Goal: Task Accomplishment & Management: Use online tool/utility

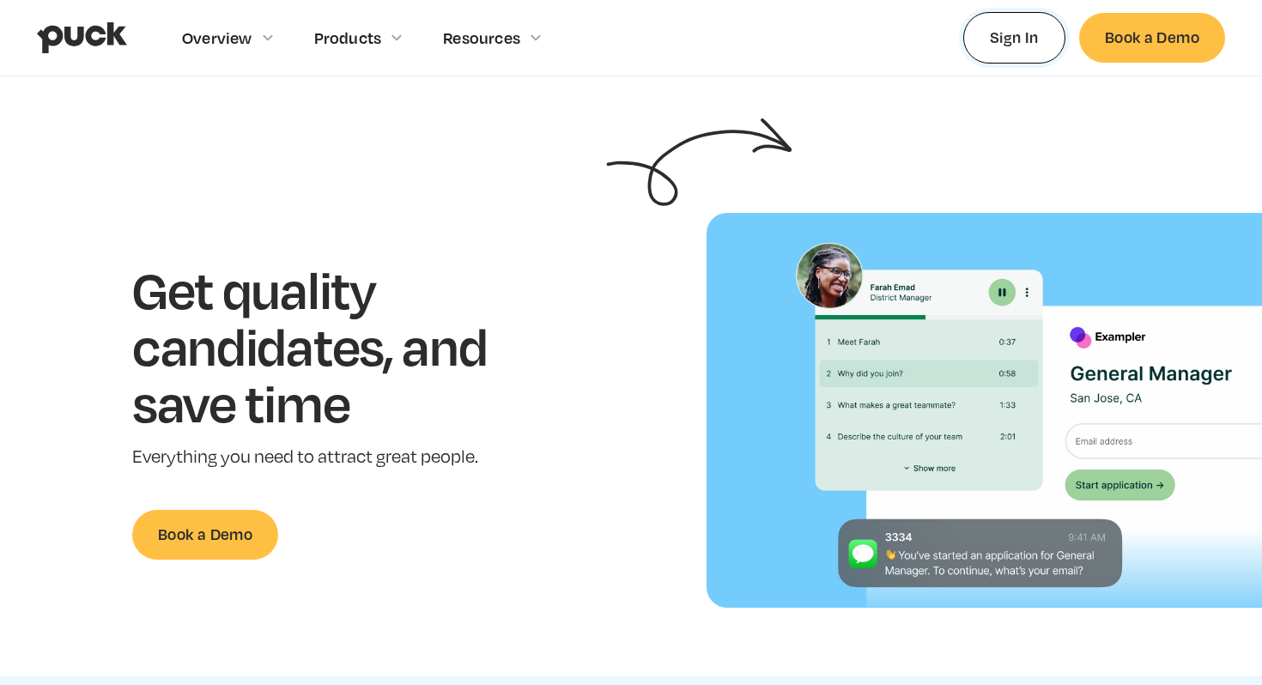
click at [987, 41] on link "Sign In" at bounding box center [1014, 37] width 102 height 51
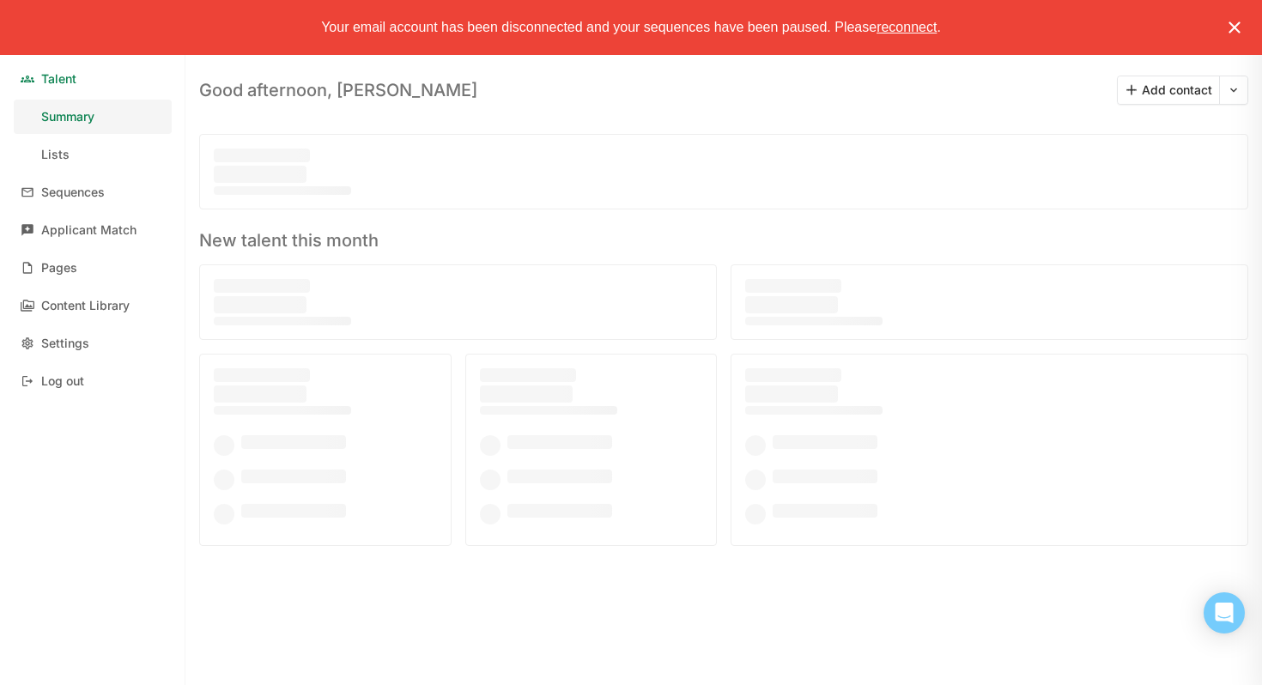
click at [1243, 33] on img at bounding box center [1235, 27] width 21 height 21
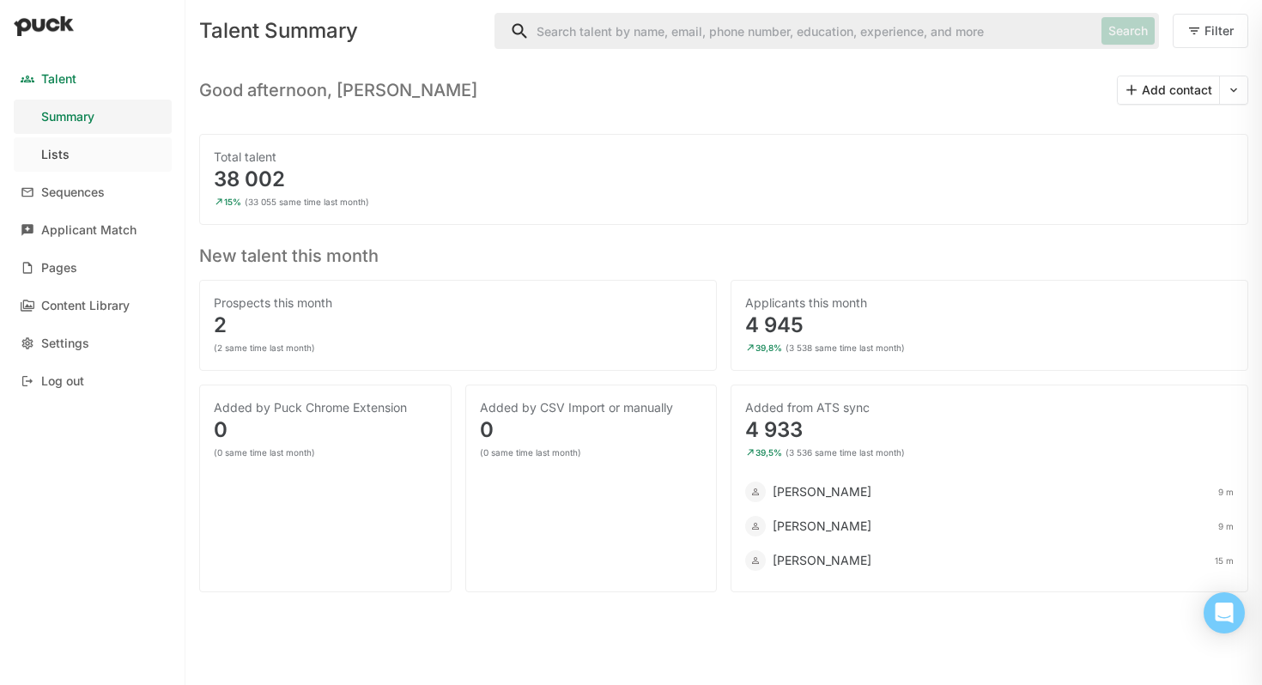
click at [69, 147] on link "Lists" at bounding box center [93, 154] width 158 height 34
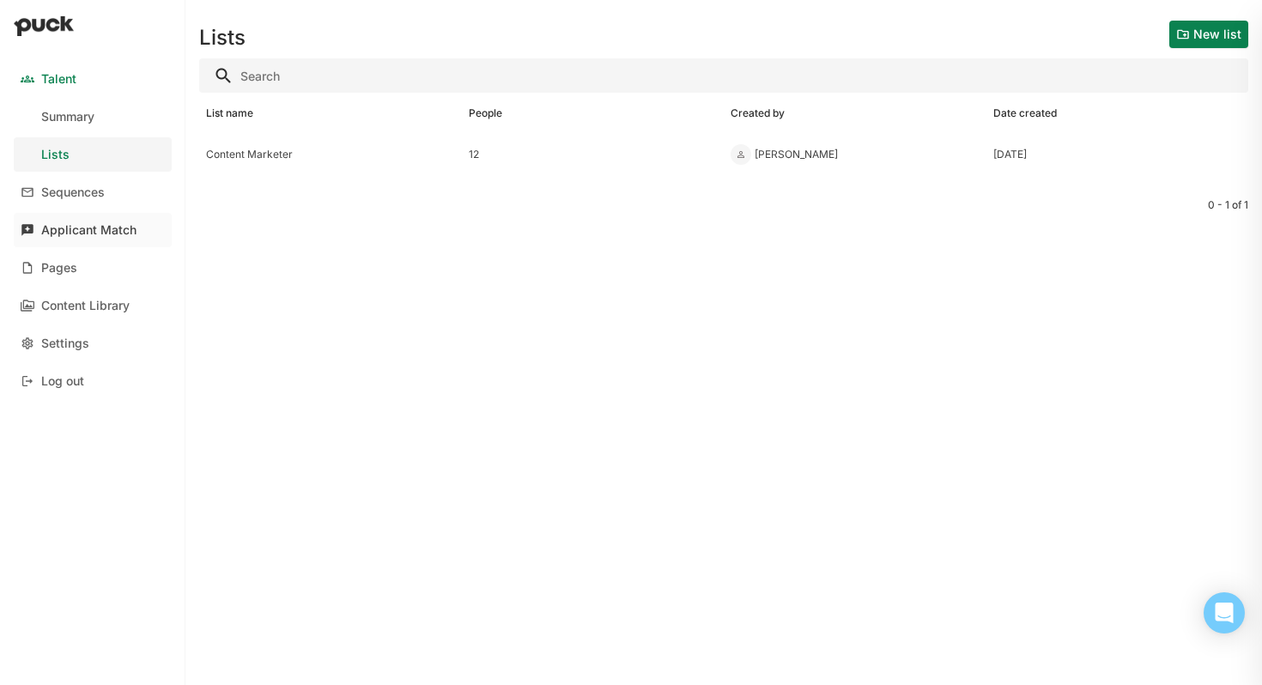
click at [85, 230] on div "Applicant Match" at bounding box center [88, 230] width 95 height 15
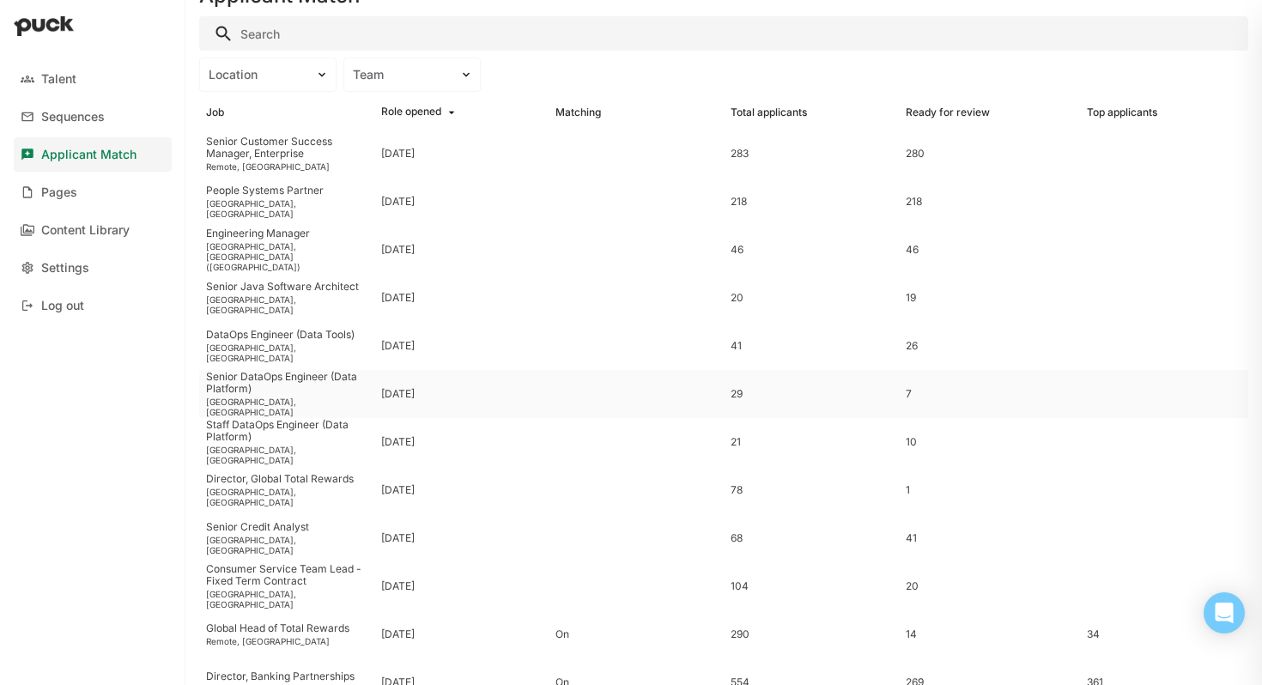
scroll to position [48, 0]
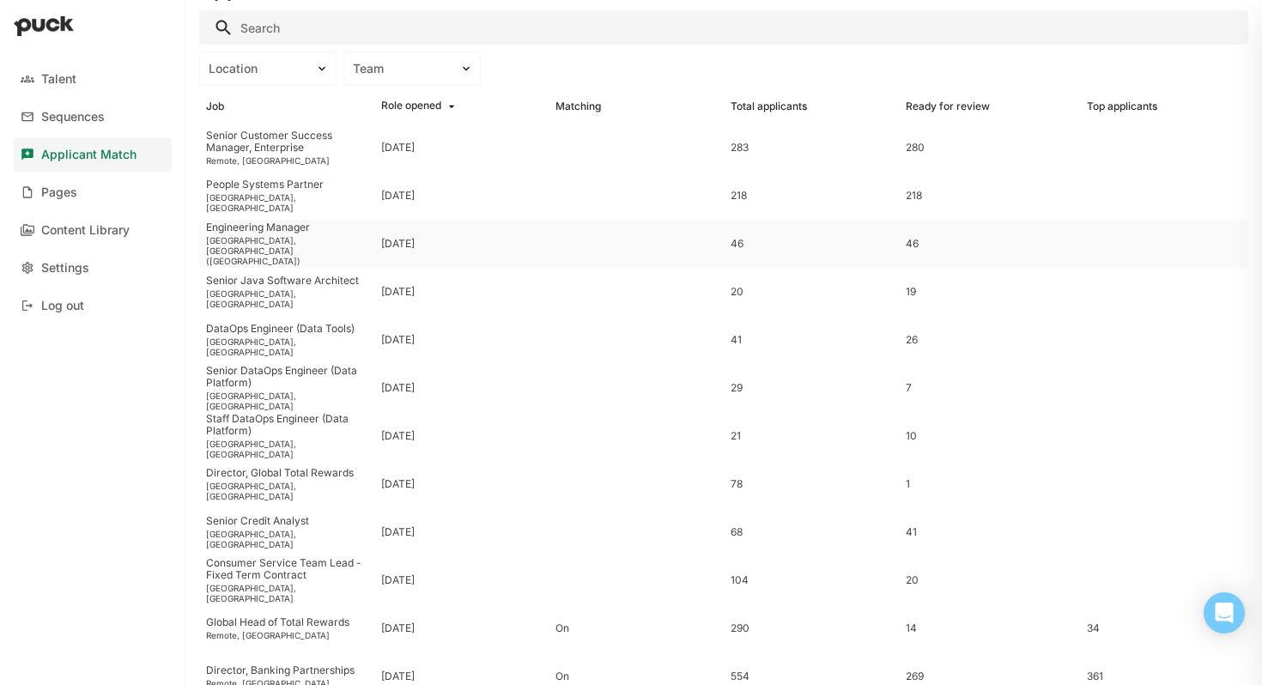
click at [259, 234] on div "Engineering Manager" at bounding box center [286, 228] width 161 height 12
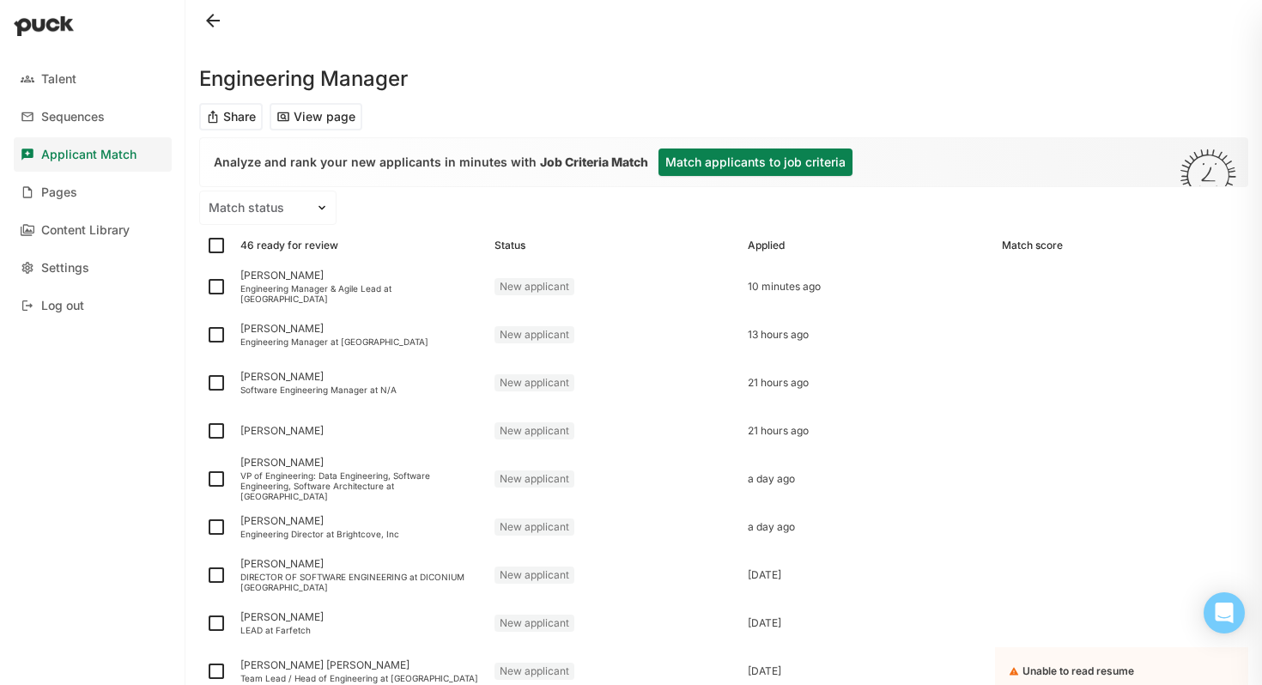
click at [754, 160] on button "Match applicants to job criteria" at bounding box center [756, 162] width 194 height 27
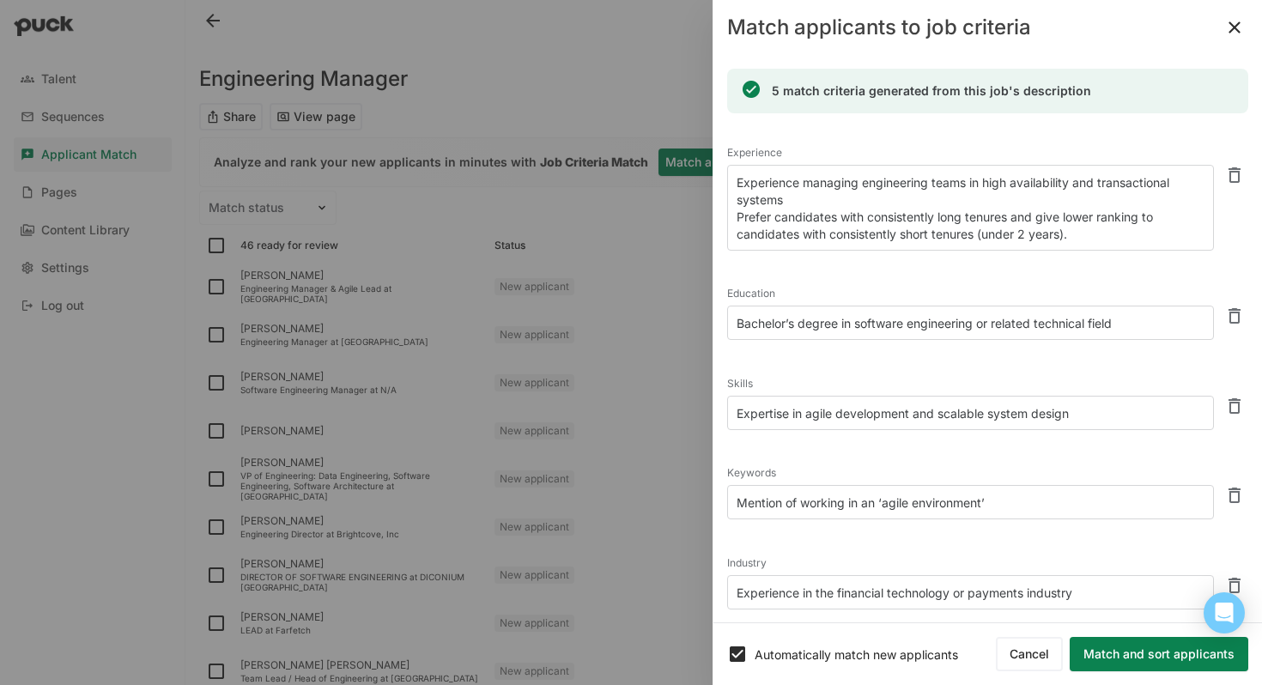
drag, startPoint x: 1079, startPoint y: 233, endPoint x: 736, endPoint y: 222, distance: 342.8
click at [736, 223] on textarea "Experience managing engineering teams in high availability and transactional sy…" at bounding box center [970, 208] width 487 height 86
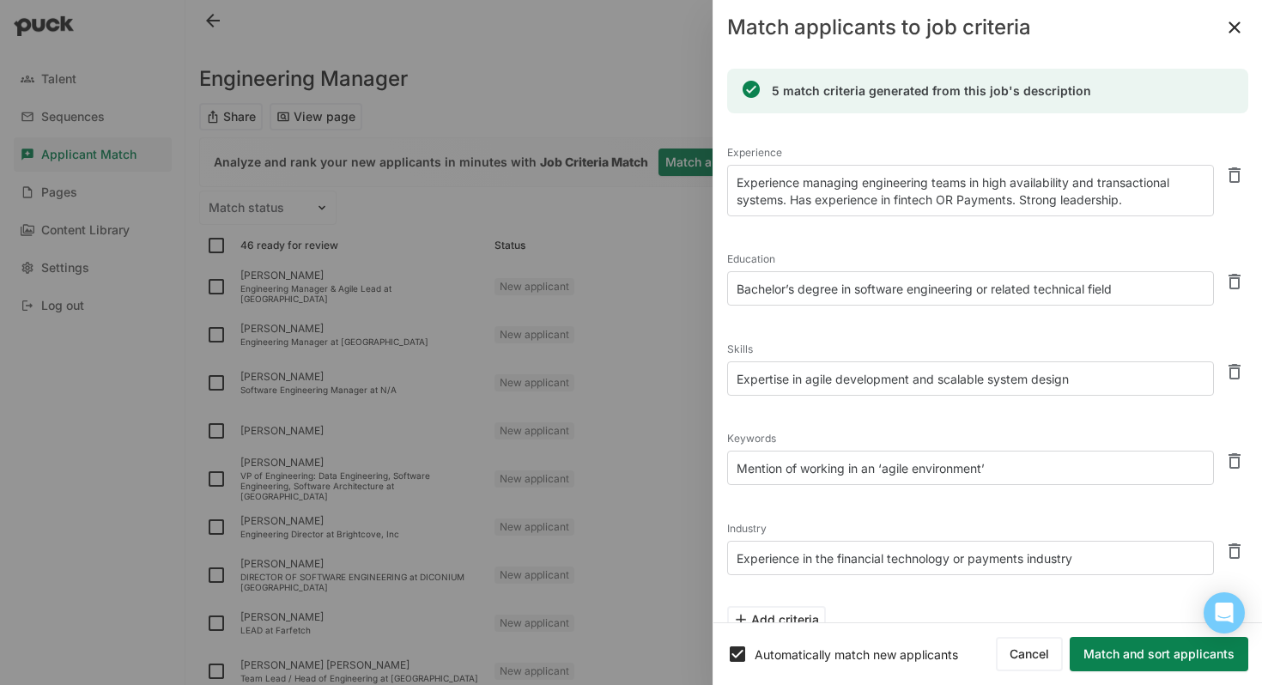
type textarea "Experience managing engineering teams in high availability and transactional sy…"
click at [878, 334] on div "Skills Expertise in agile development and scalable system design" at bounding box center [987, 368] width 521 height 89
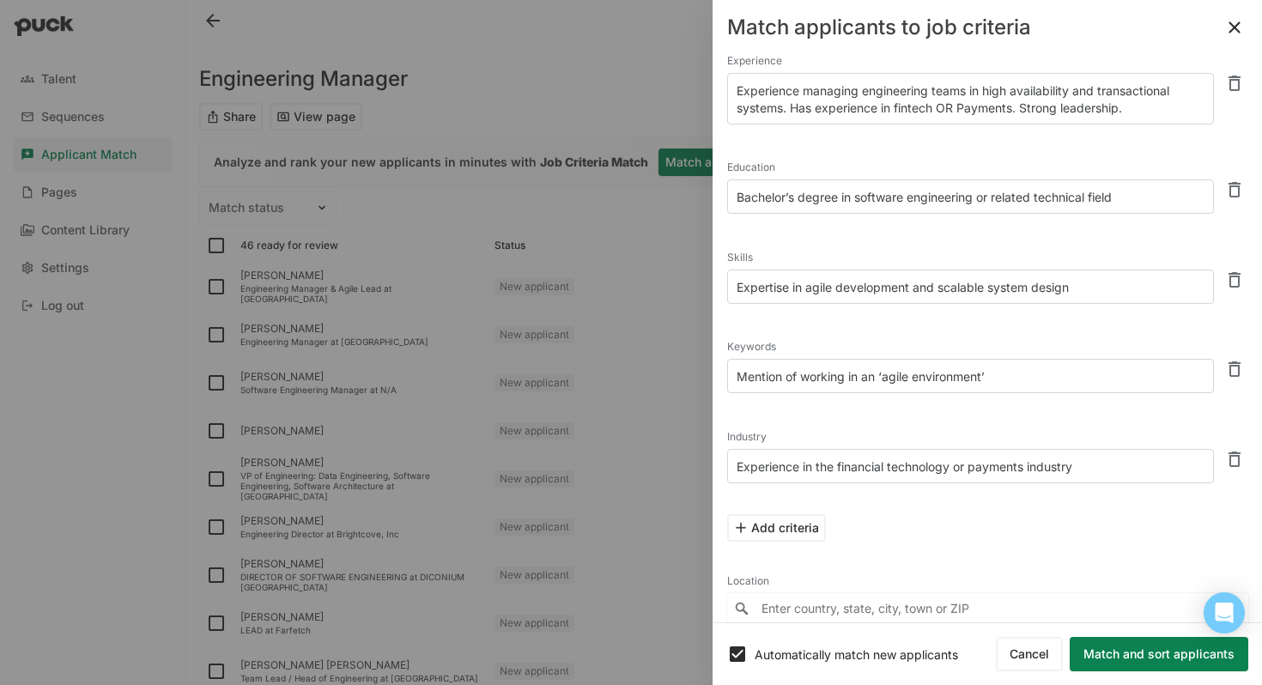
scroll to position [131, 0]
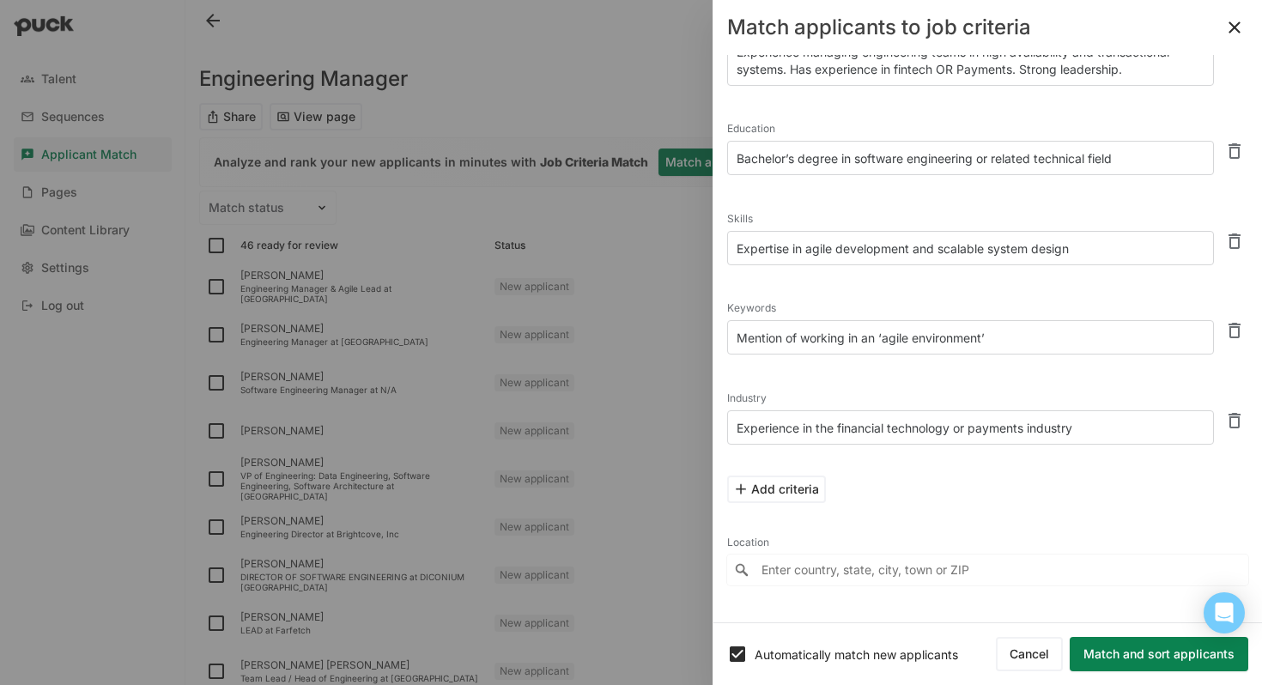
click at [1158, 656] on button "Match and sort applicants" at bounding box center [1159, 654] width 179 height 34
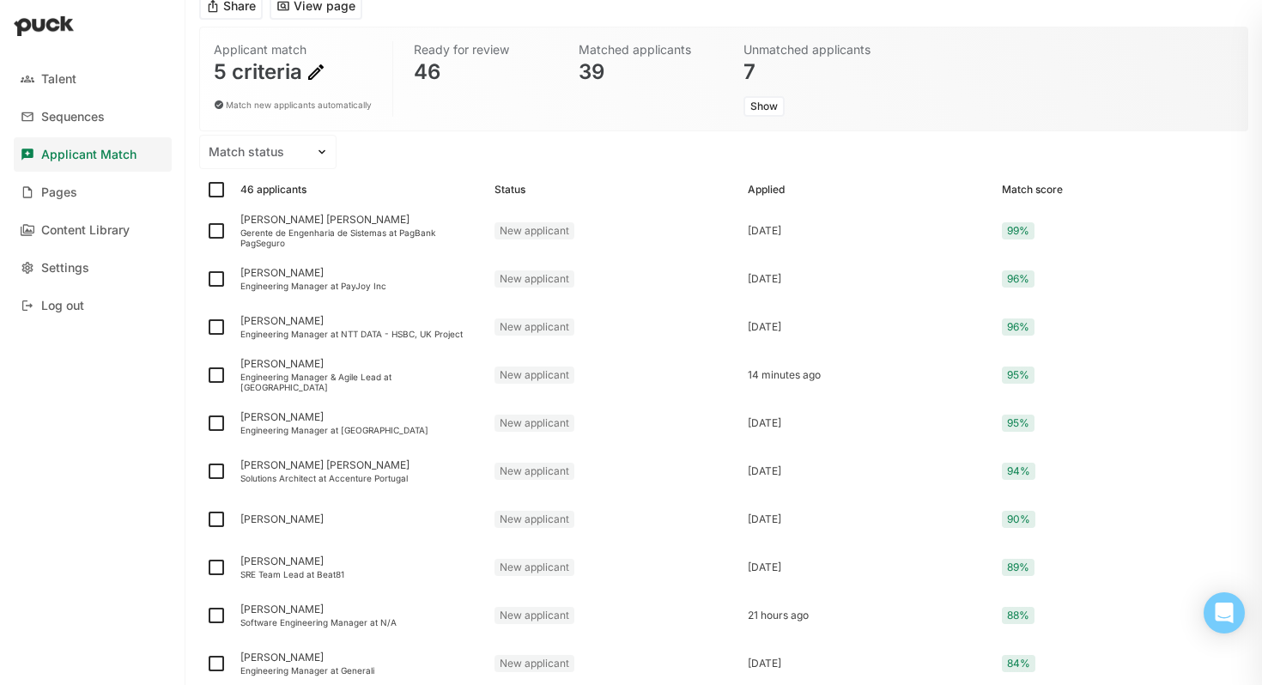
scroll to position [112, 0]
click at [283, 222] on div "Ulisses Somensi de Oliveira" at bounding box center [360, 219] width 240 height 12
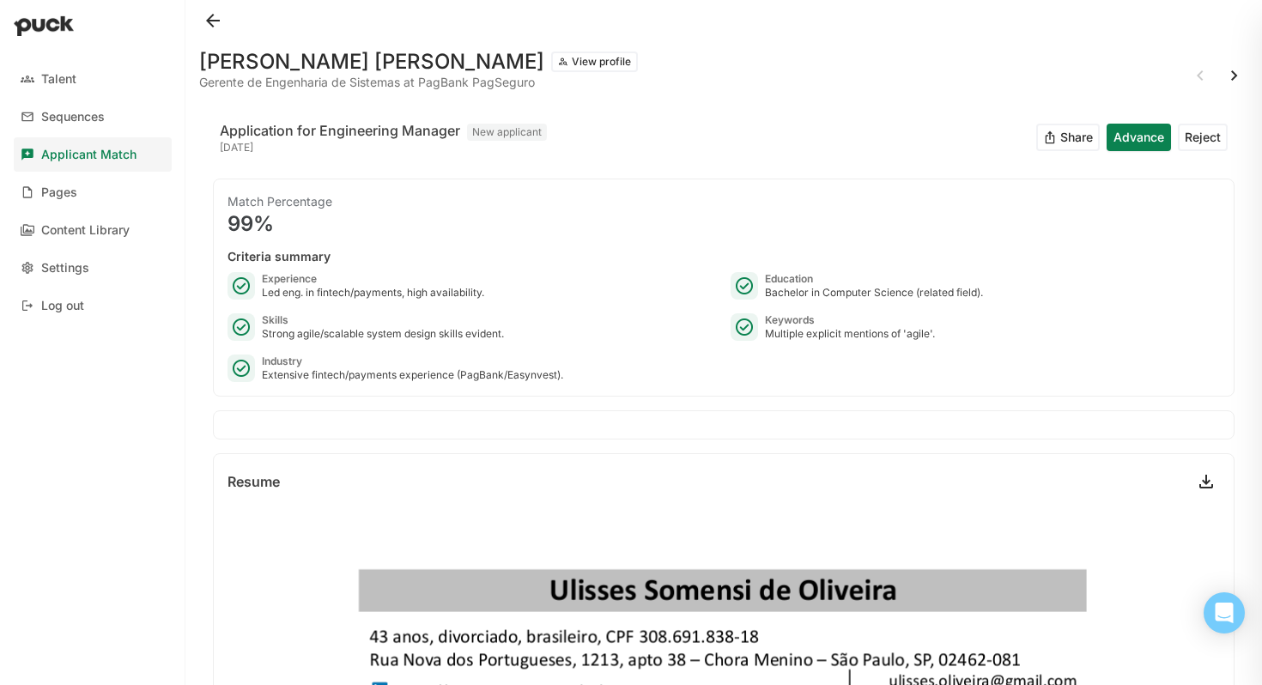
click at [1232, 79] on button at bounding box center [1234, 75] width 27 height 27
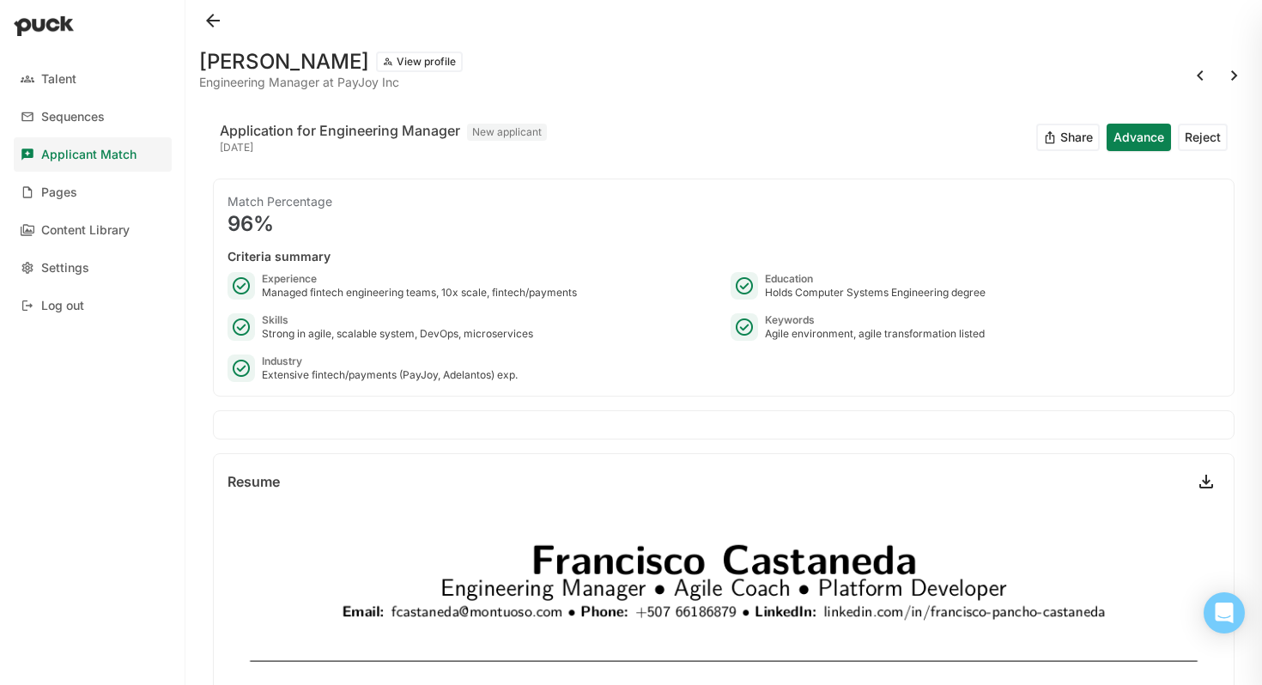
click at [1242, 74] on button at bounding box center [1234, 75] width 27 height 27
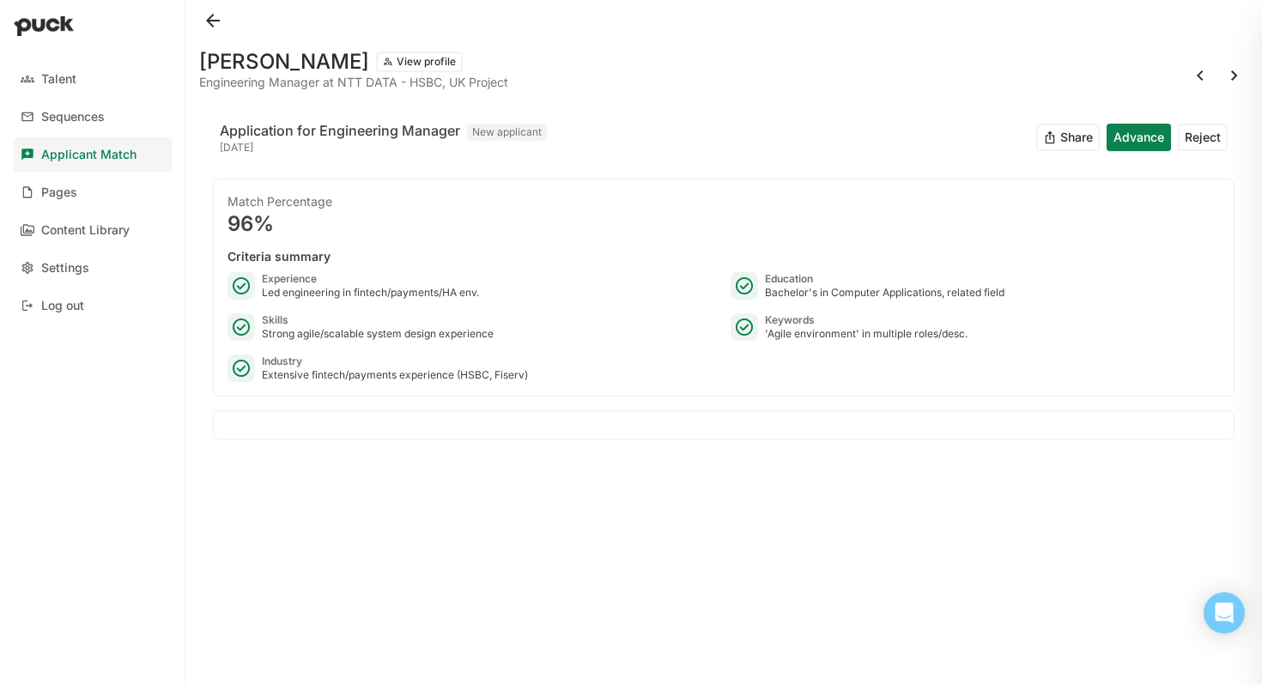
click at [1243, 84] on button at bounding box center [1234, 75] width 27 height 27
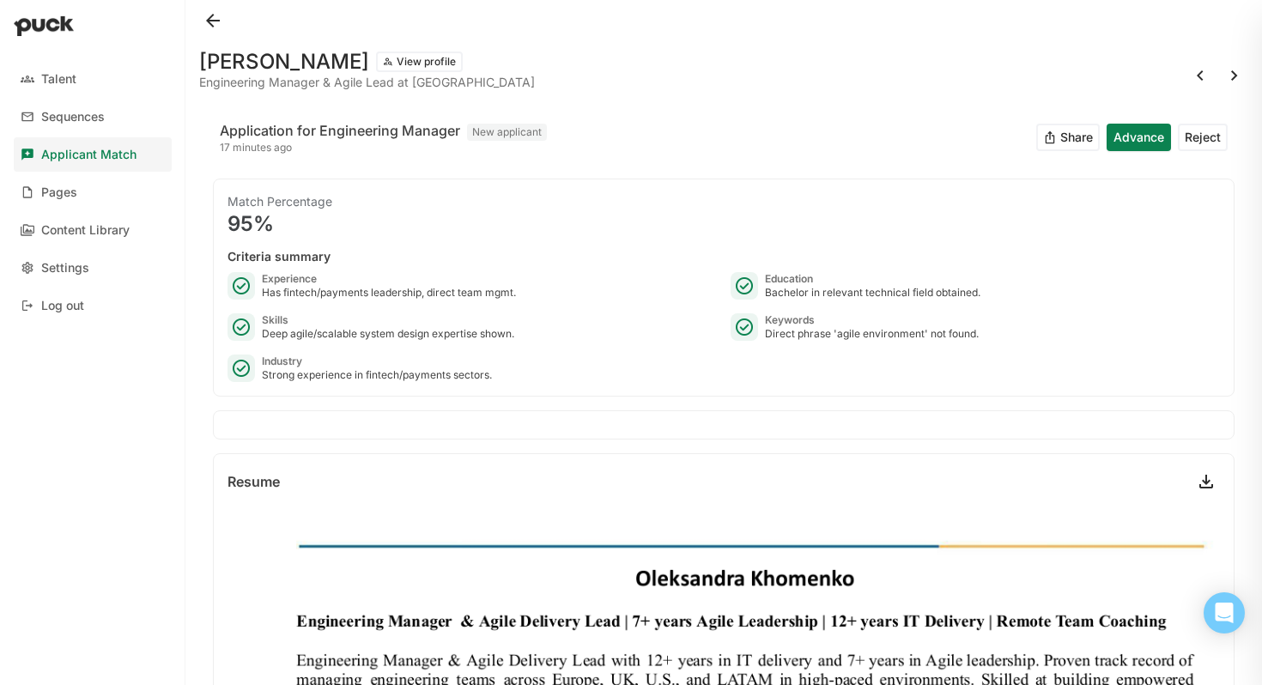
click at [1237, 83] on button at bounding box center [1234, 75] width 27 height 27
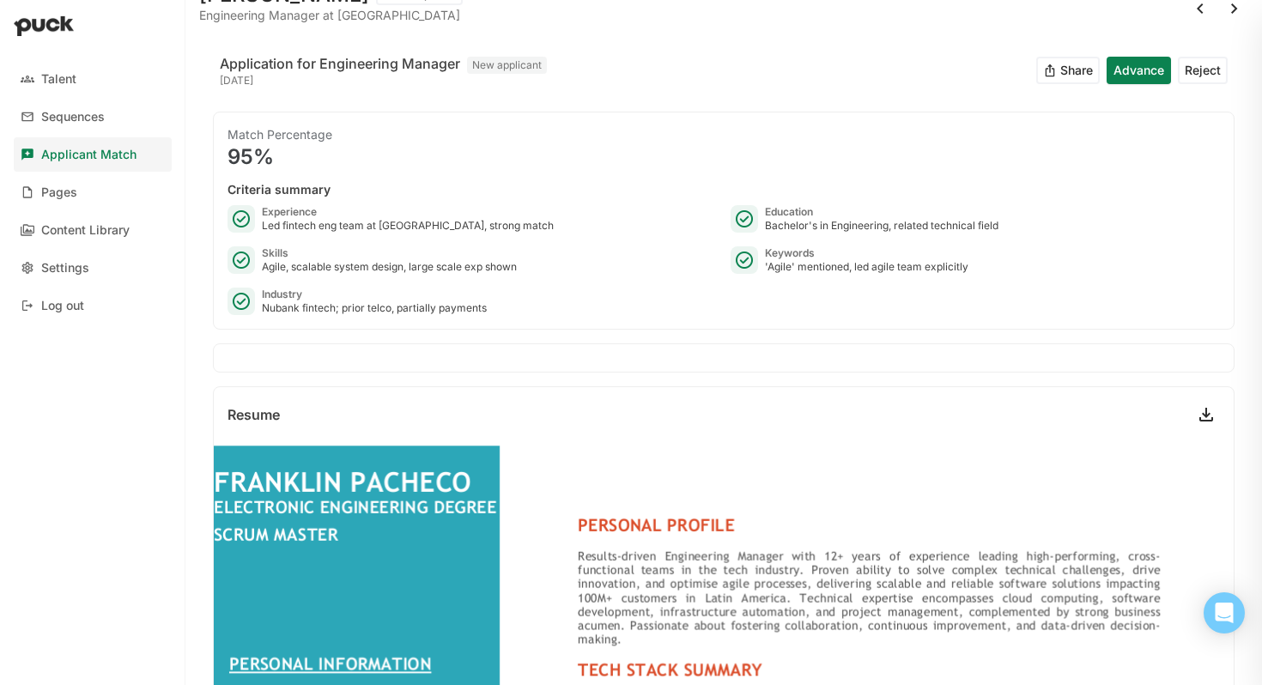
scroll to position [70, 0]
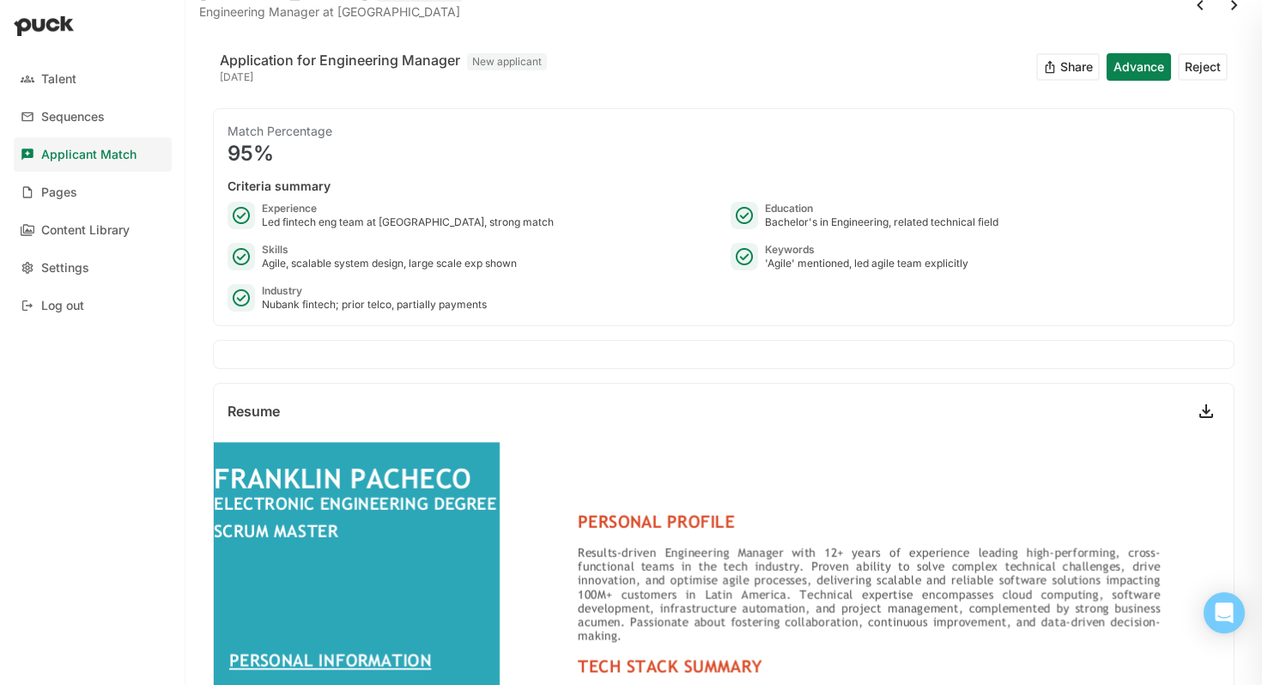
click at [1240, 6] on button at bounding box center [1234, 4] width 27 height 27
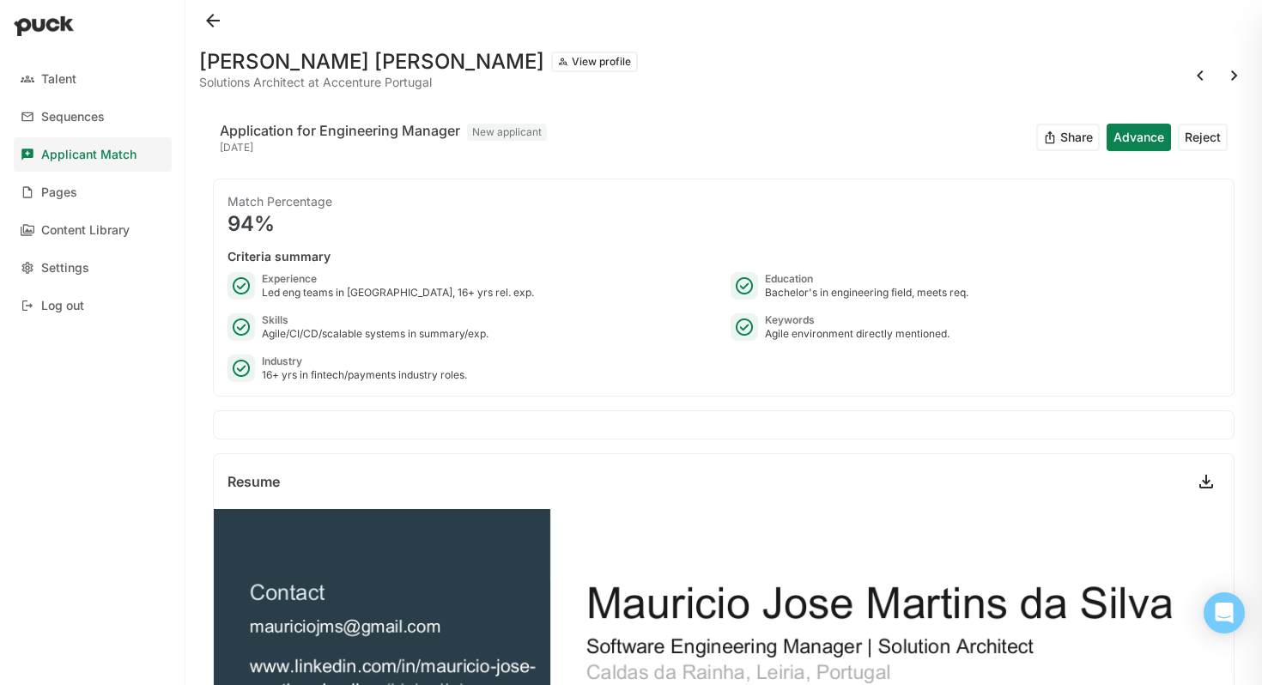
click at [1230, 82] on button at bounding box center [1234, 75] width 27 height 27
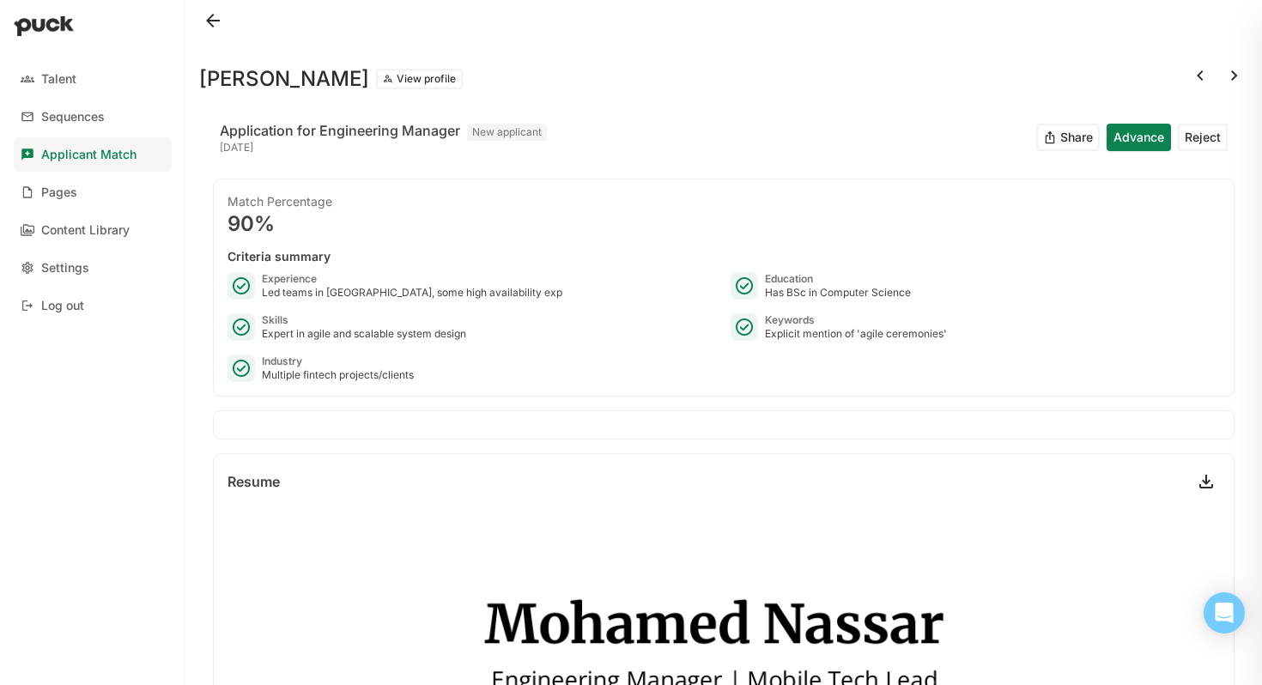
click at [1232, 70] on button at bounding box center [1234, 75] width 27 height 27
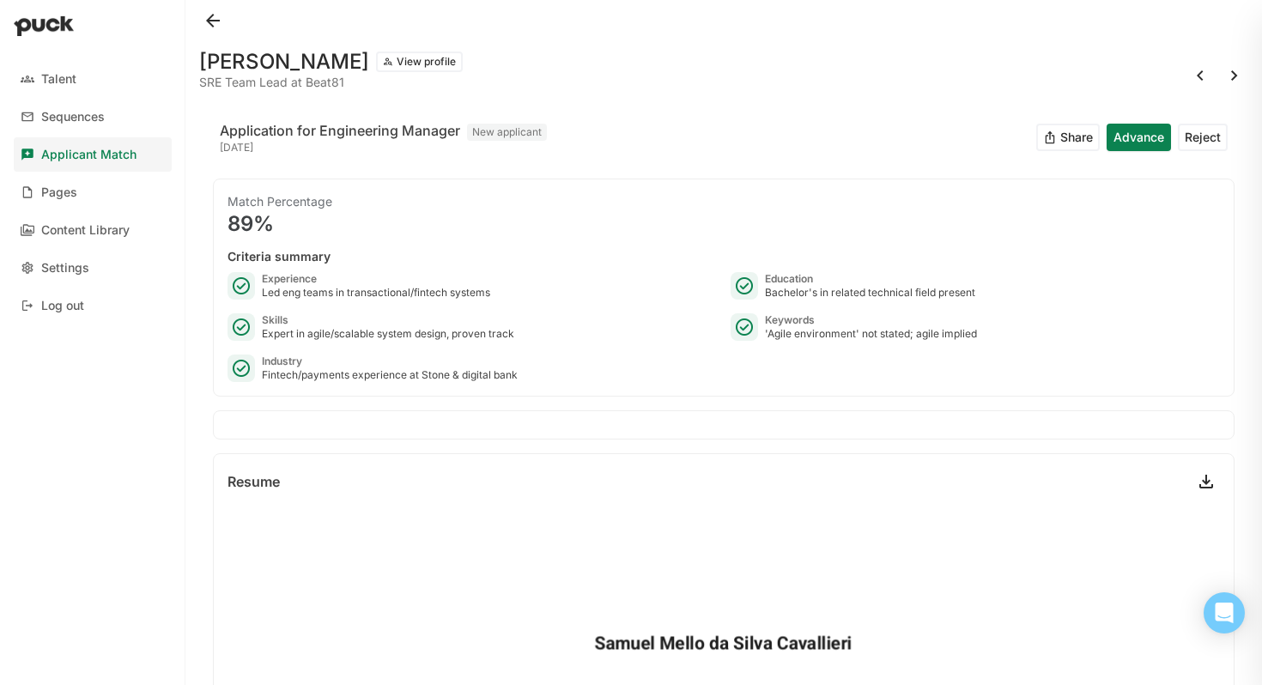
click at [1242, 76] on button at bounding box center [1234, 75] width 27 height 27
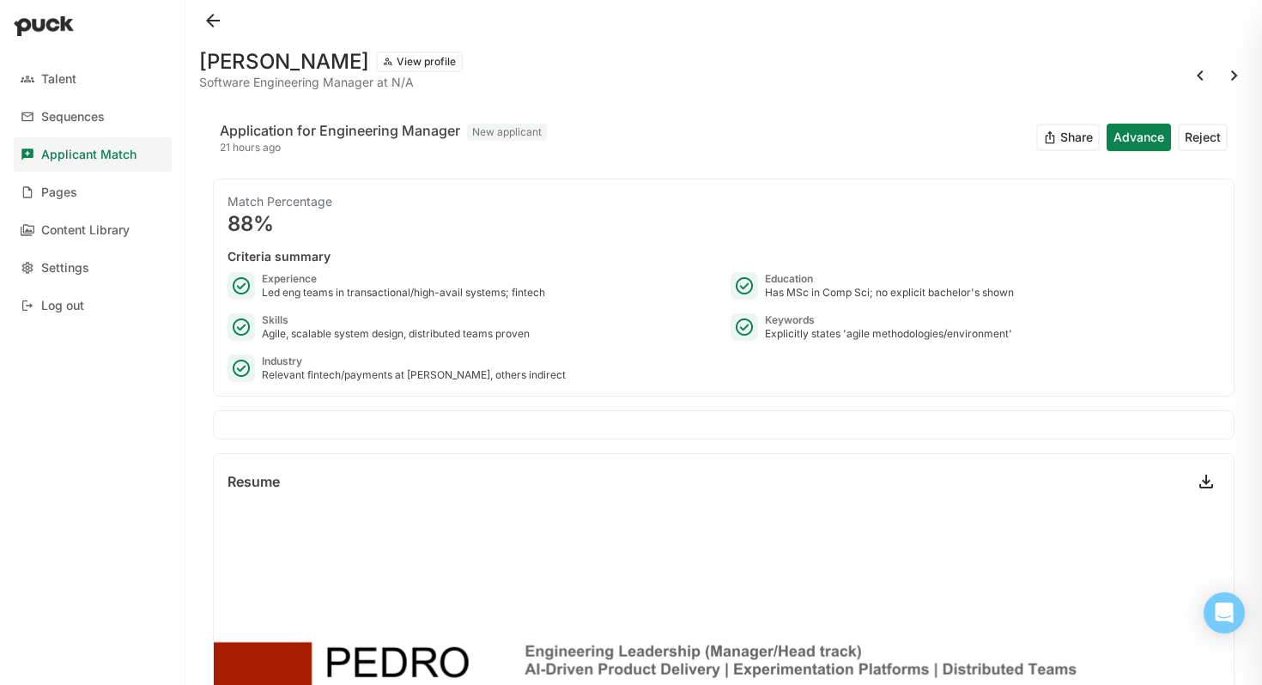
click at [1236, 80] on button at bounding box center [1234, 75] width 27 height 27
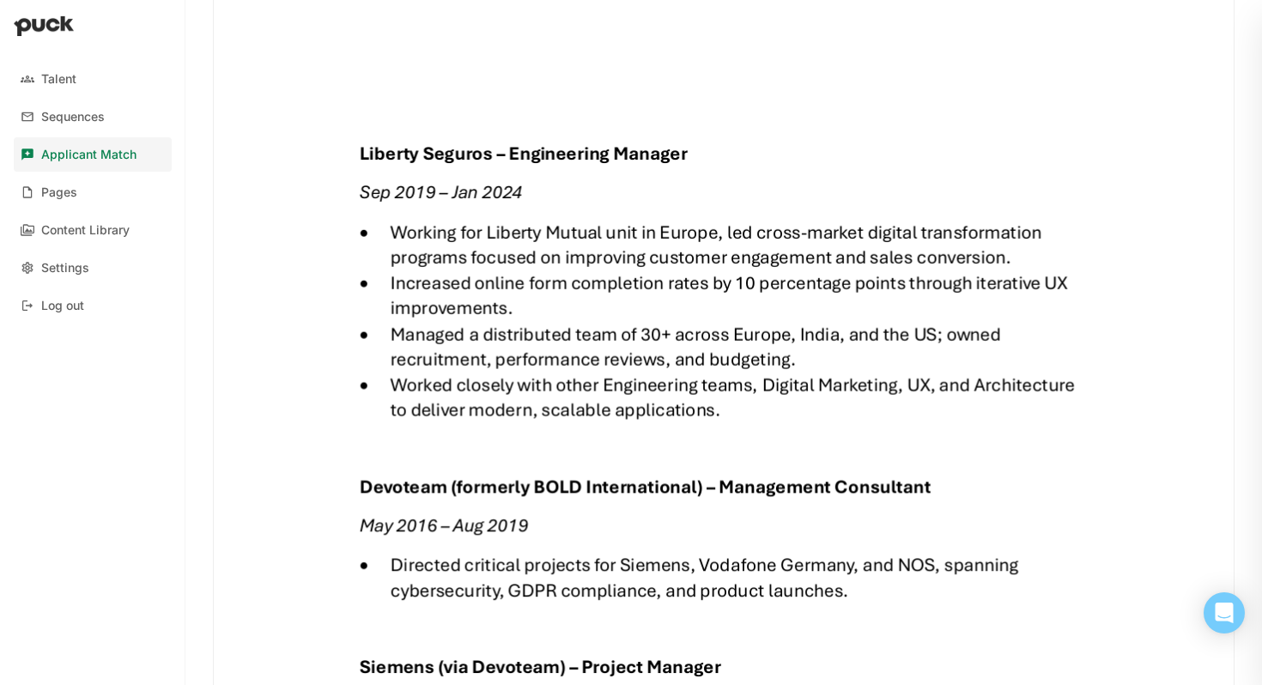
scroll to position [1916, 0]
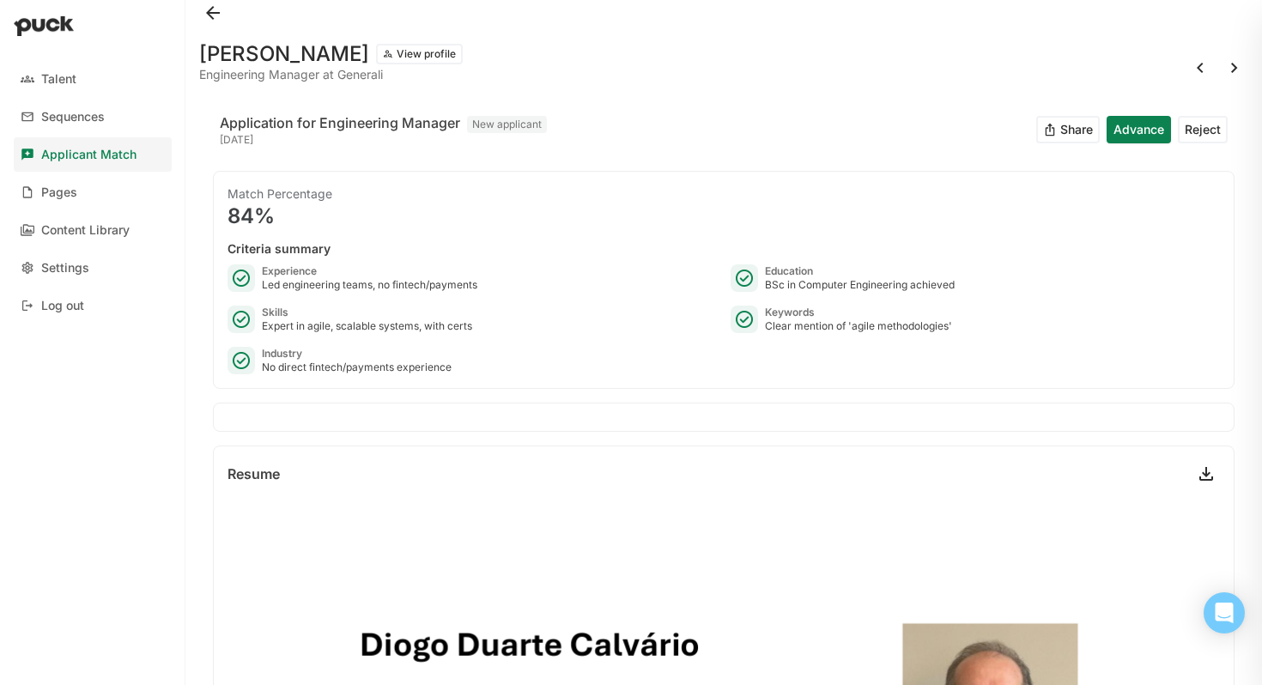
scroll to position [0, 0]
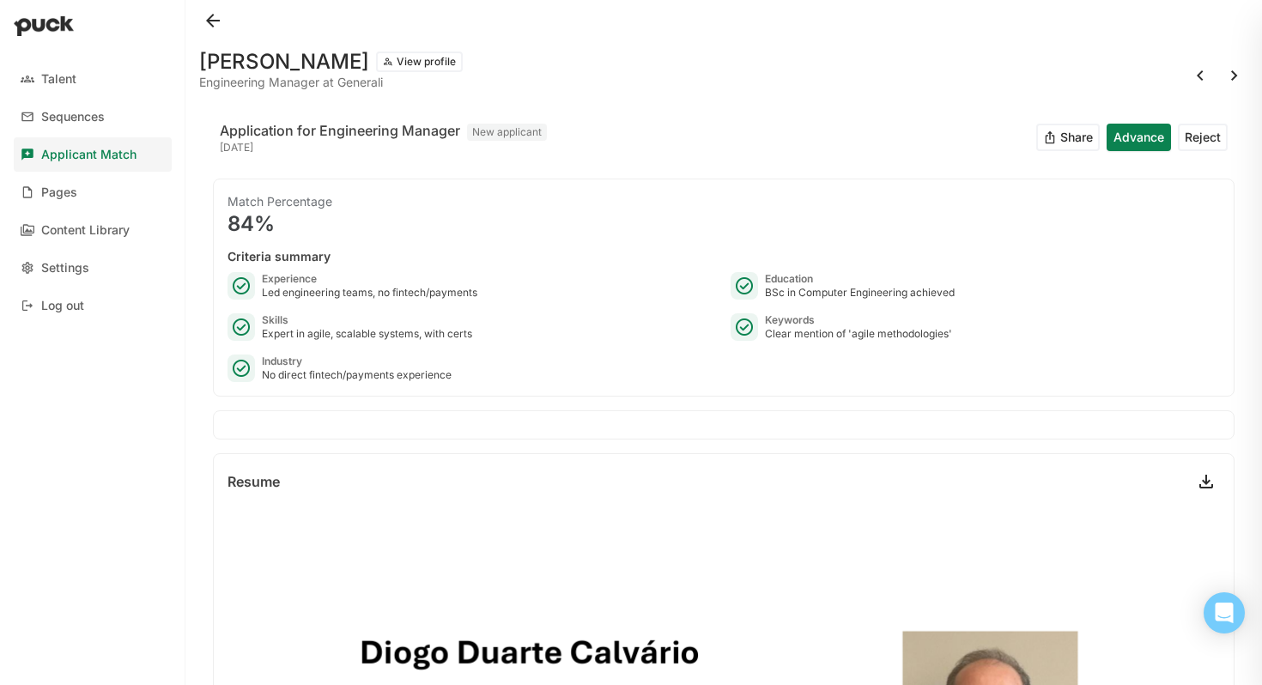
click at [1239, 83] on button at bounding box center [1234, 75] width 27 height 27
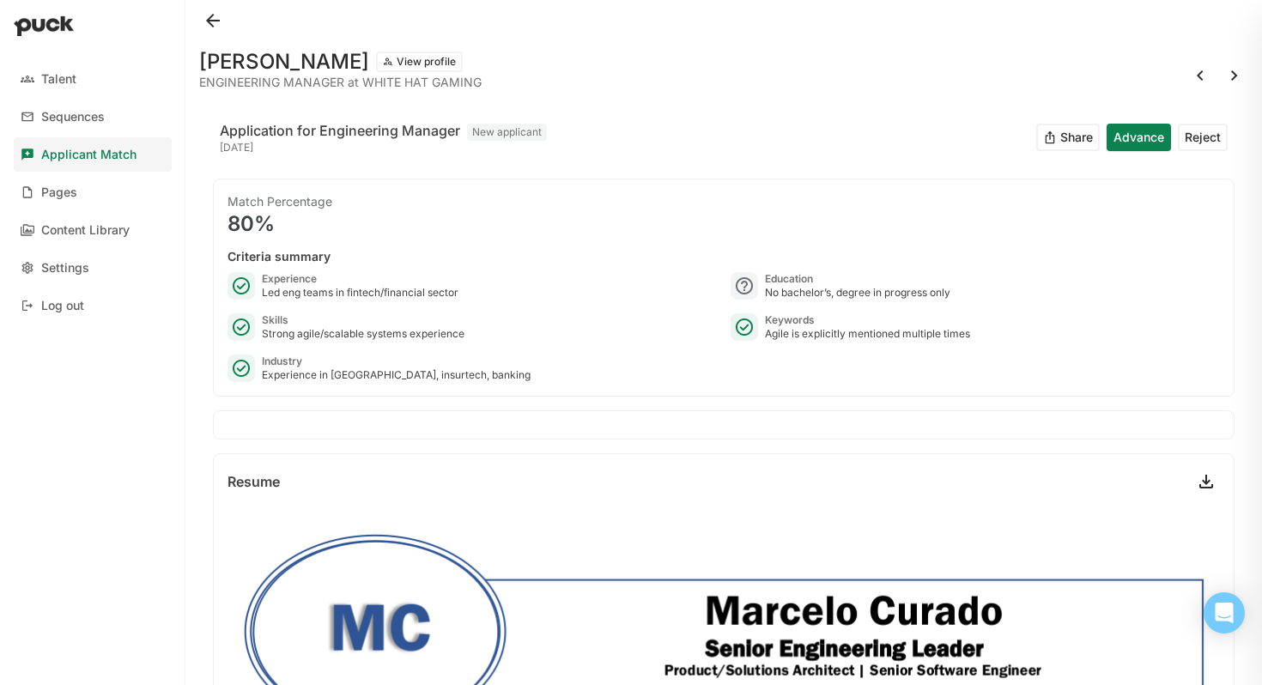
click at [1242, 69] on button at bounding box center [1234, 75] width 27 height 27
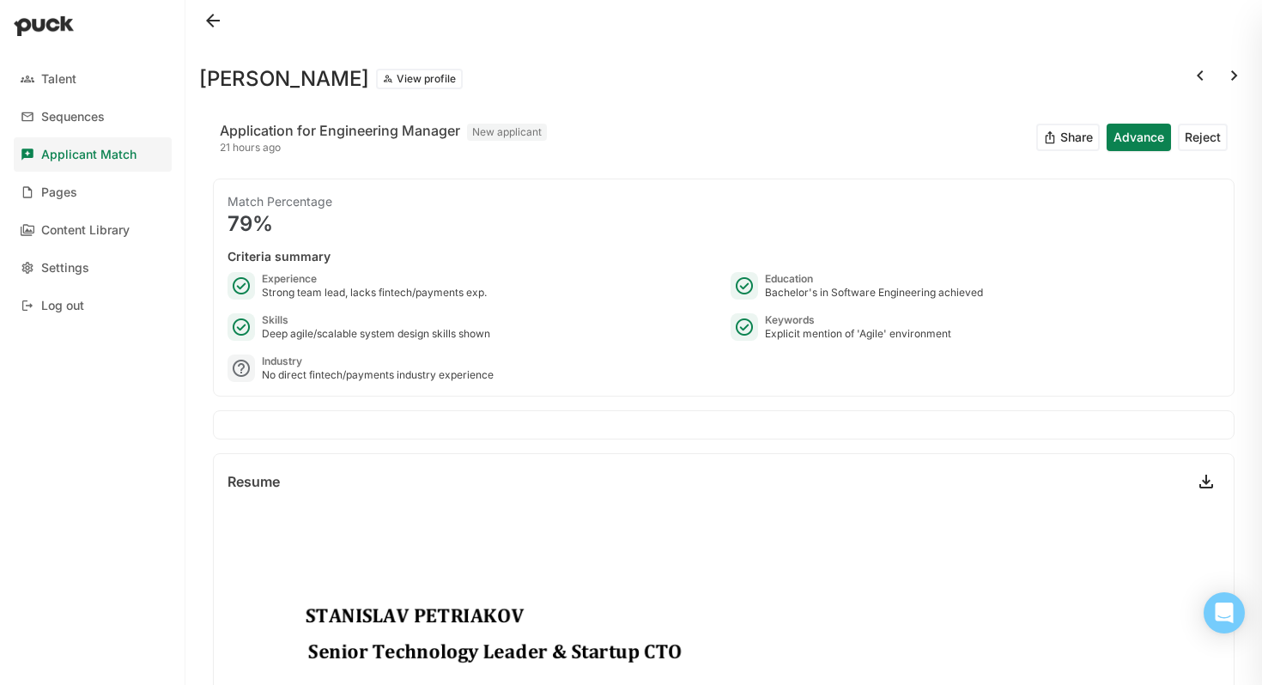
click at [1242, 71] on button at bounding box center [1234, 75] width 27 height 27
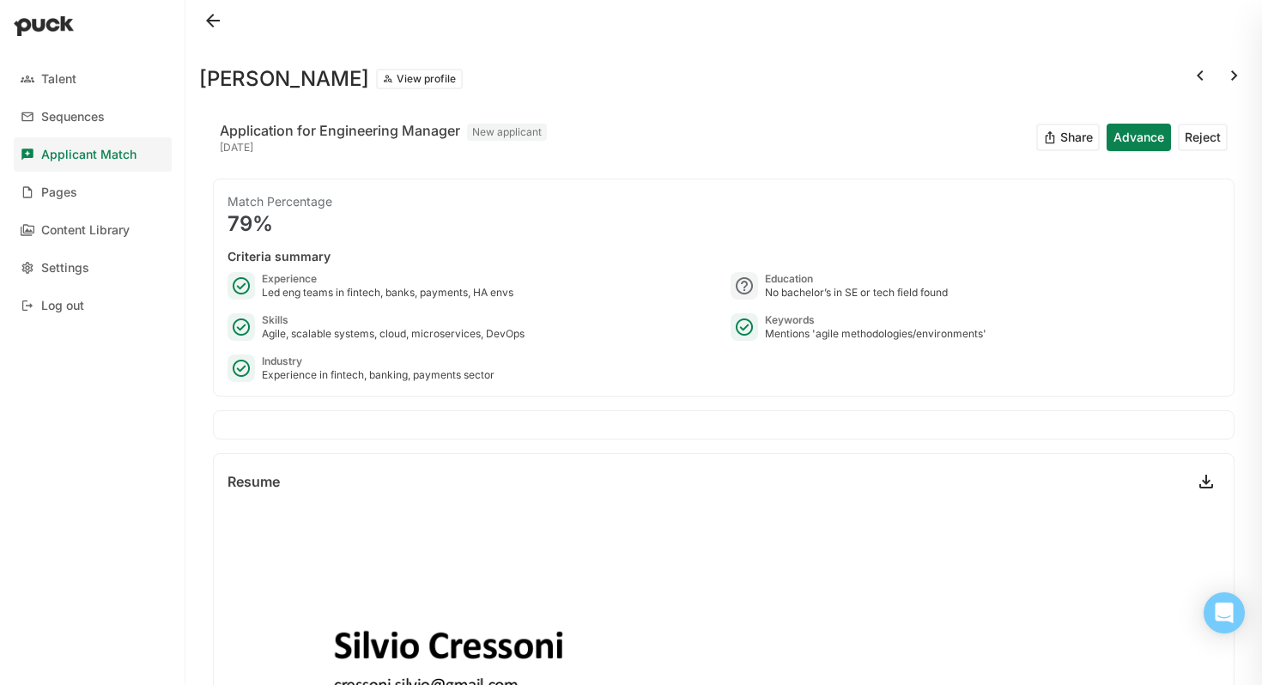
click at [1231, 72] on button at bounding box center [1234, 75] width 27 height 27
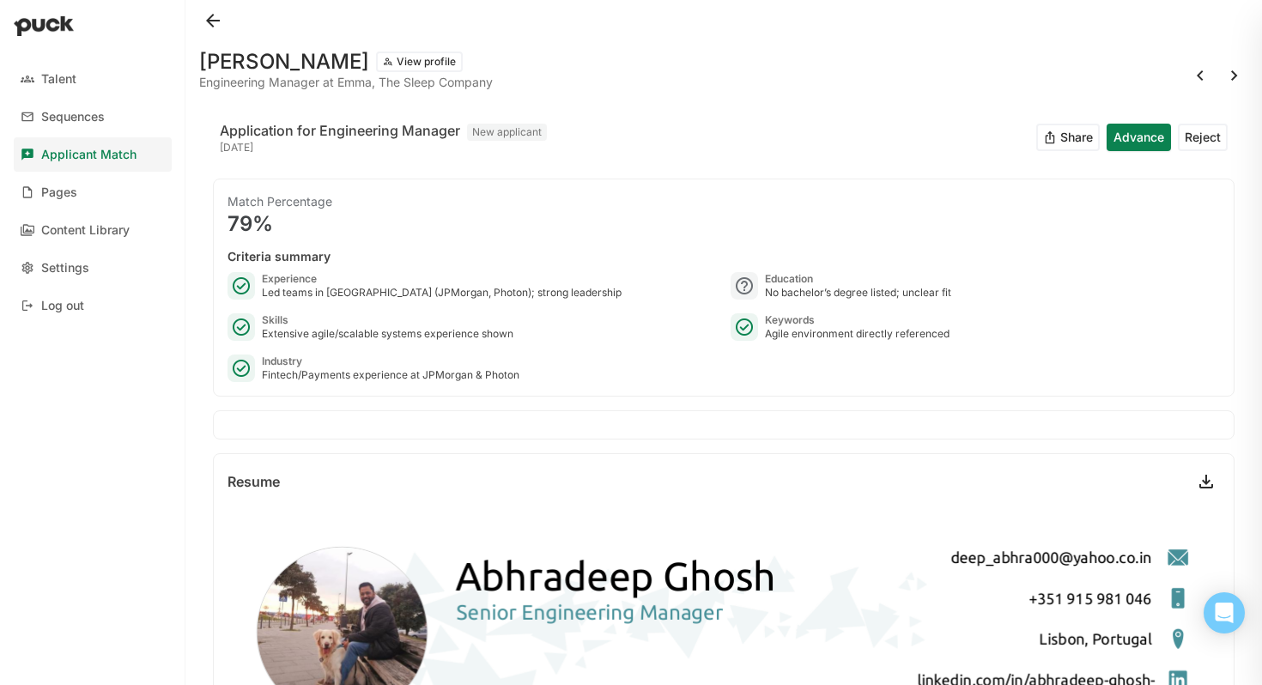
click at [1236, 77] on button at bounding box center [1234, 75] width 27 height 27
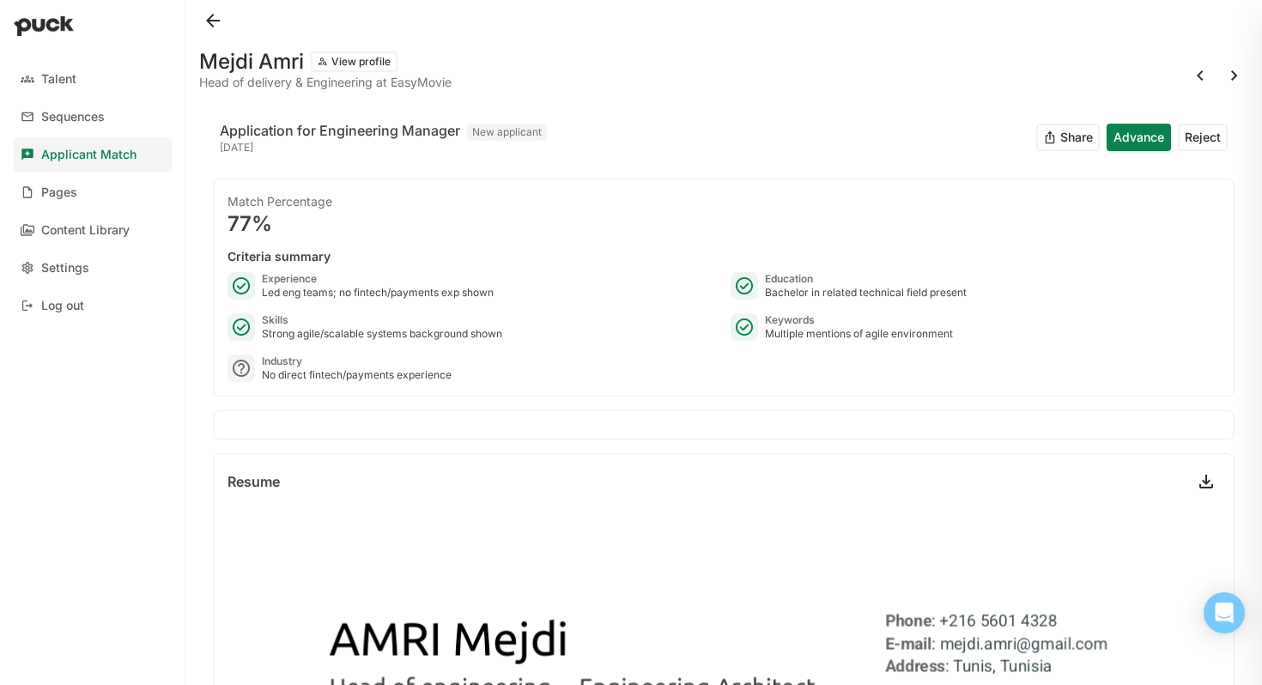
click at [1227, 72] on button at bounding box center [1234, 75] width 27 height 27
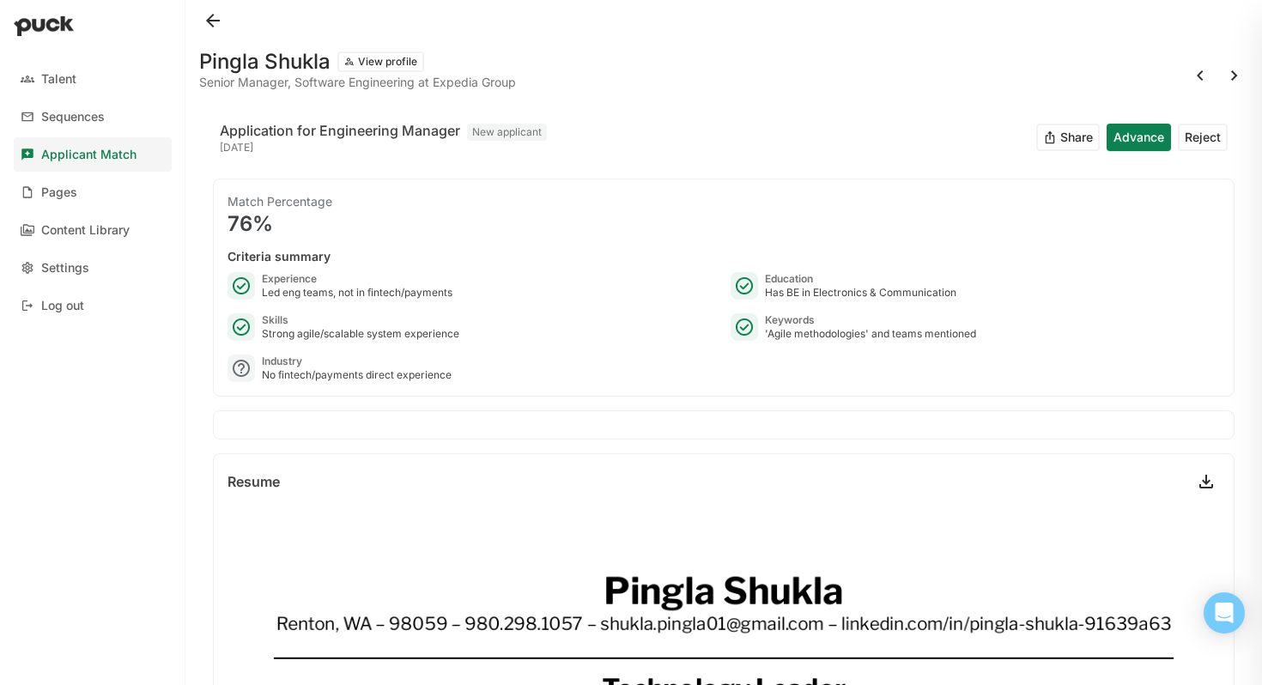
click at [213, 15] on button at bounding box center [212, 20] width 27 height 27
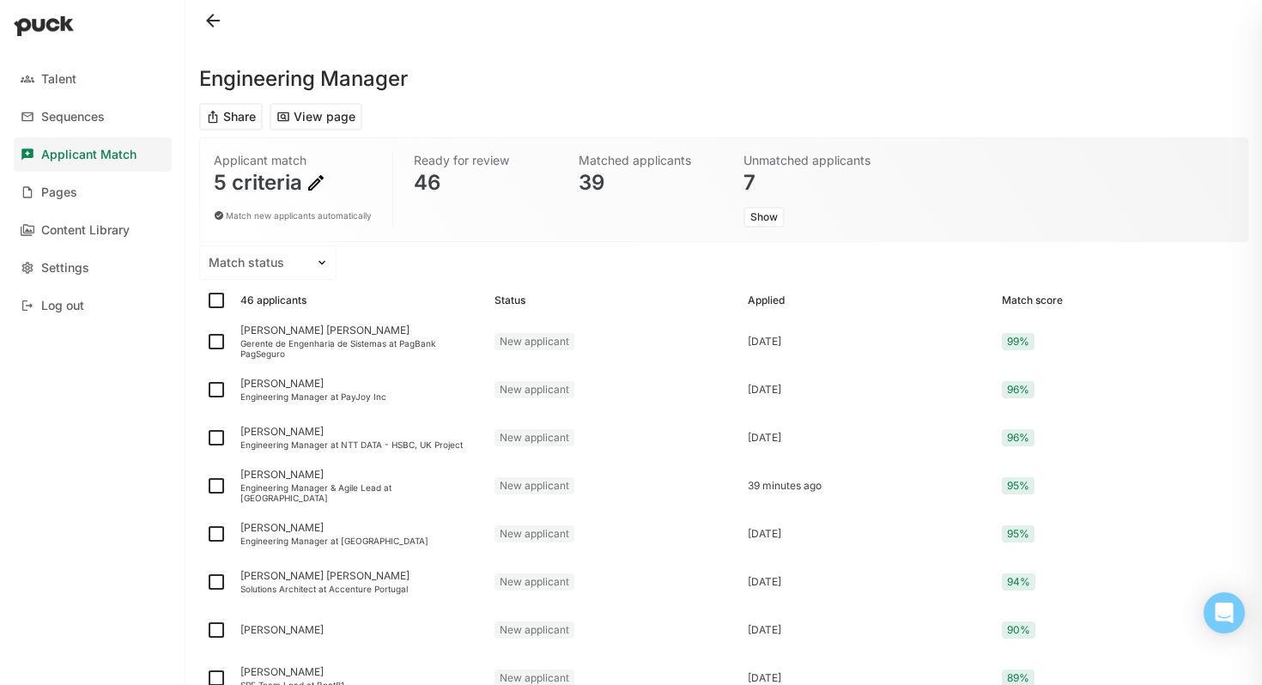
click at [213, 16] on button at bounding box center [212, 20] width 27 height 27
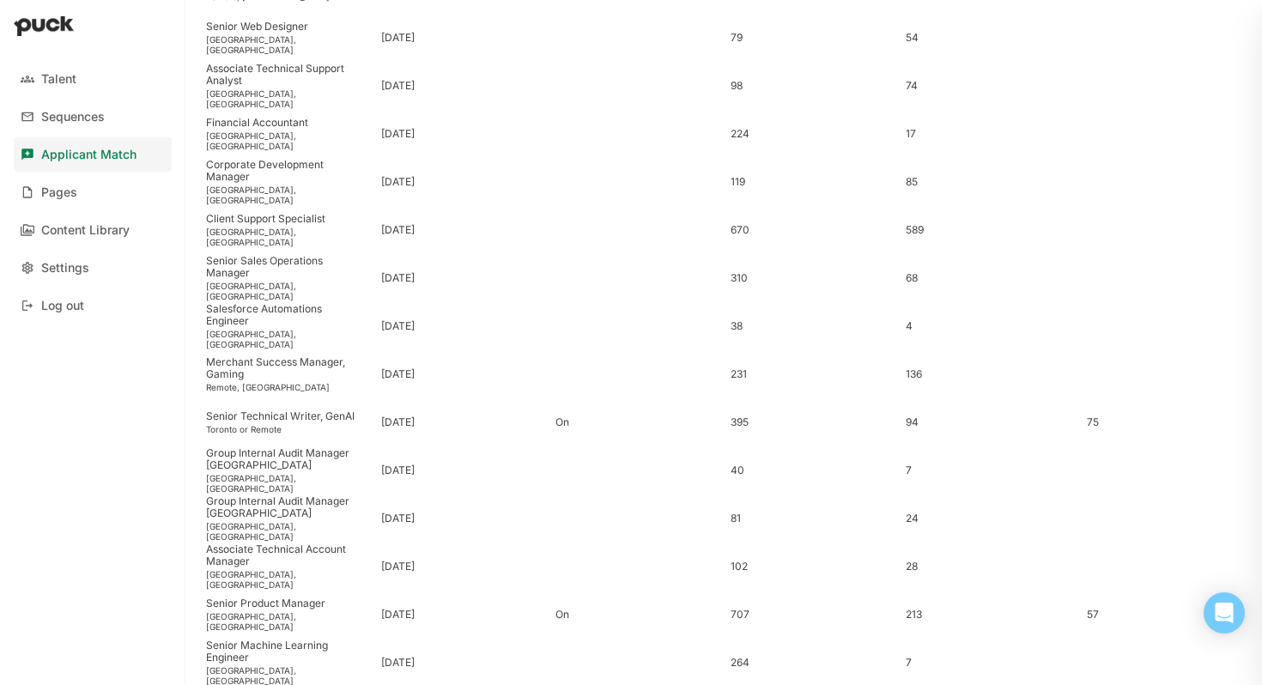
scroll to position [737, 0]
click at [249, 608] on div "Senior Product Manager" at bounding box center [286, 602] width 161 height 12
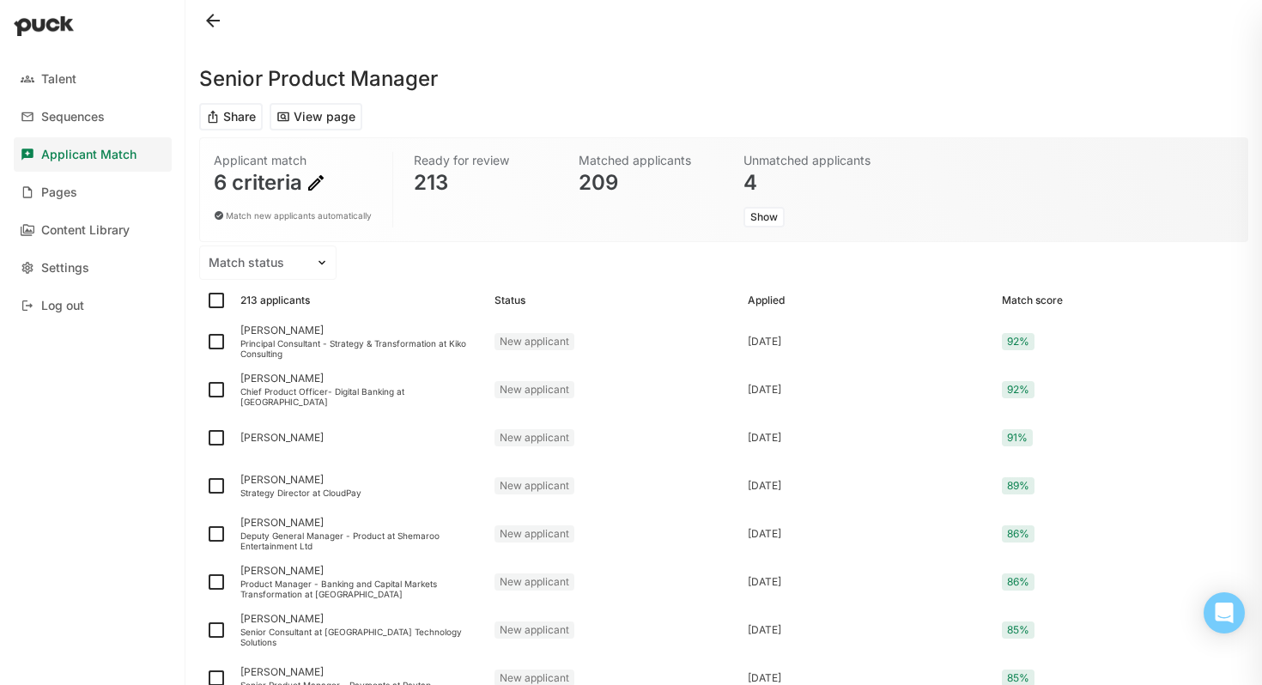
click at [325, 182] on img at bounding box center [316, 183] width 21 height 21
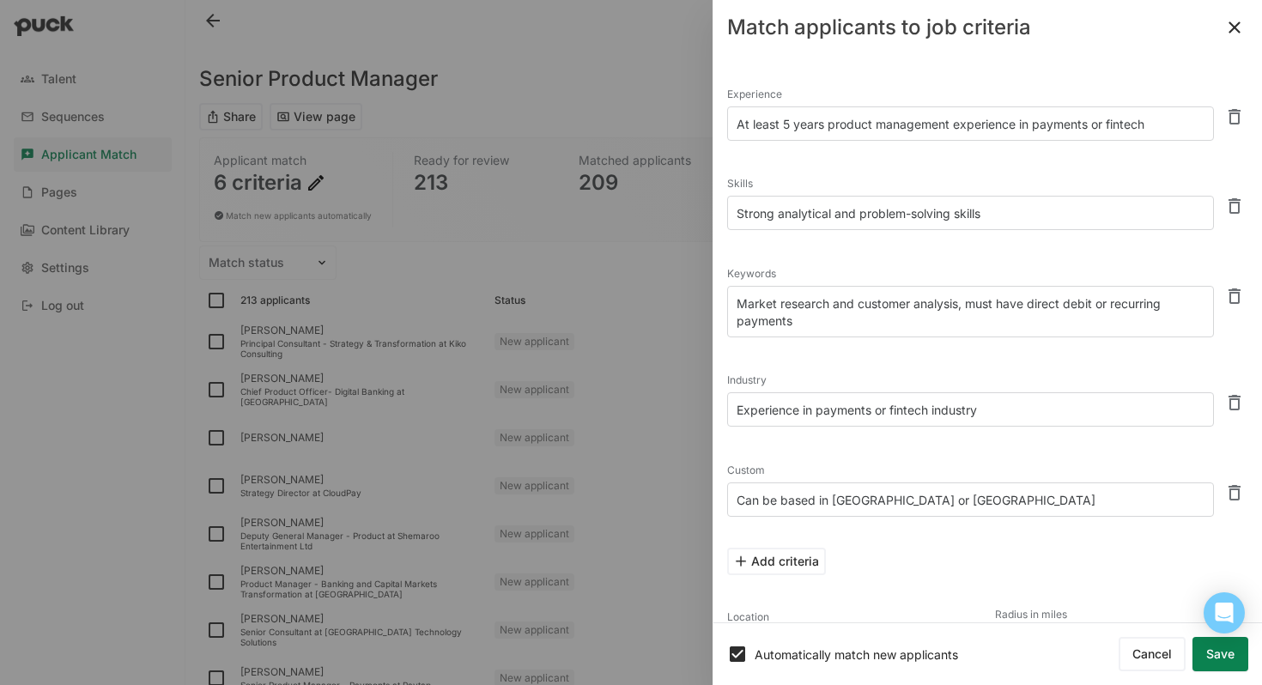
type input "Stockholm, Stockholm, Sweden"
click at [1241, 488] on button at bounding box center [1234, 492] width 27 height 27
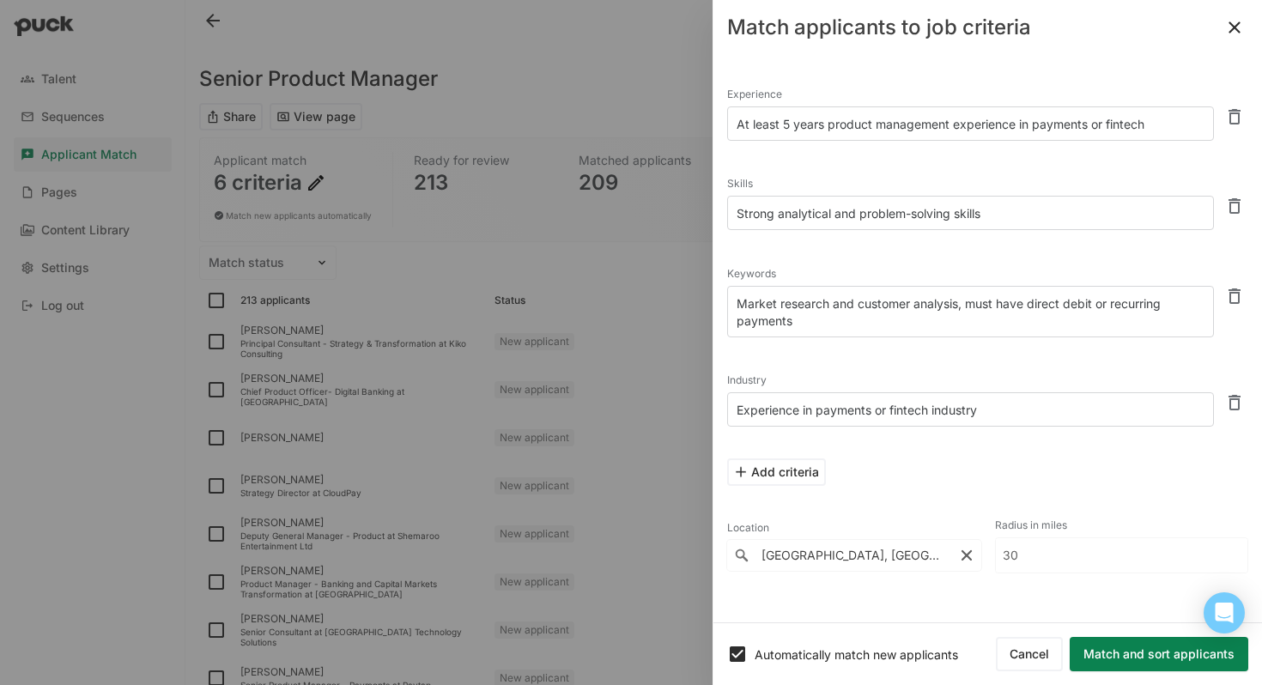
click at [1163, 125] on textarea "At least 5 years product management experience in payments or fintech" at bounding box center [970, 123] width 487 height 34
drag, startPoint x: 1159, startPoint y: 126, endPoint x: 727, endPoint y: 128, distance: 431.9
click at [727, 128] on textarea "At least 5 years product management experience in payments or fintech" at bounding box center [970, 123] width 487 height 34
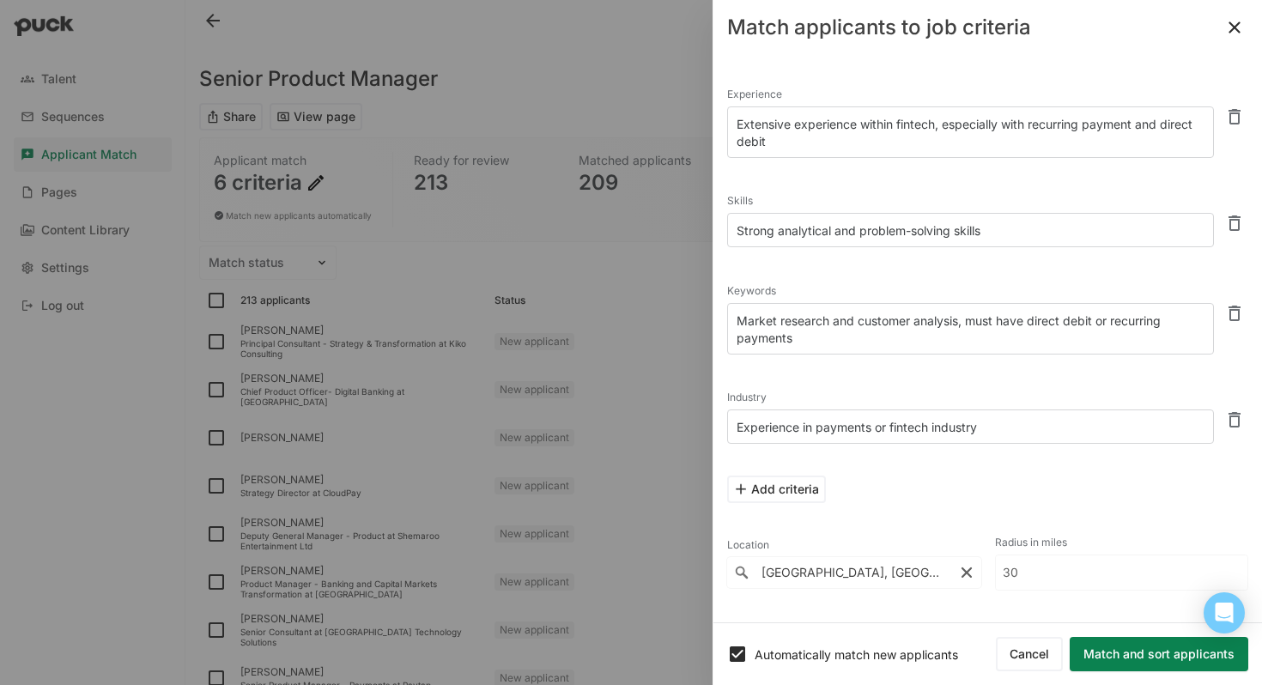
type textarea "Extensive experience within fintech, especially with recurring payment and dire…"
click at [902, 179] on div "Skills Strong analytical and problem-solving skills" at bounding box center [987, 219] width 521 height 89
click at [806, 492] on button "Add criteria" at bounding box center [776, 489] width 99 height 27
click at [821, 520] on textarea at bounding box center [970, 517] width 487 height 34
type textarea "C"
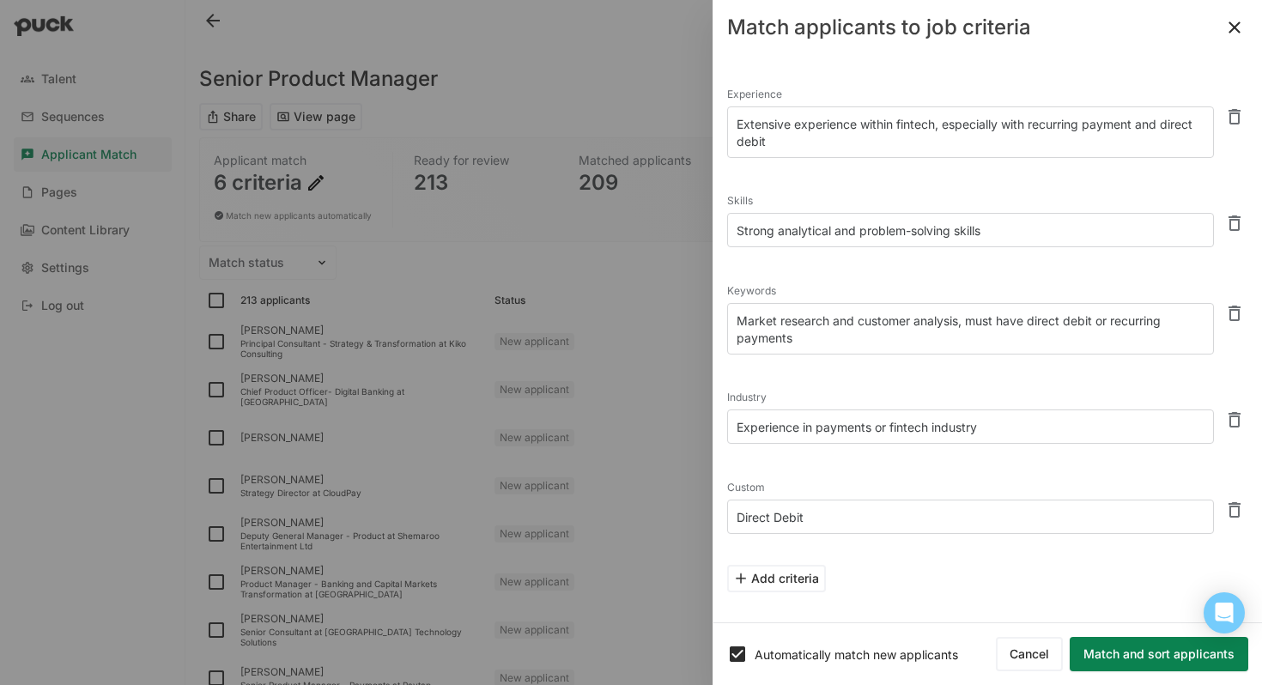
type textarea "Direct Debit"
click at [807, 581] on button "Add criteria" at bounding box center [776, 578] width 99 height 27
click at [800, 602] on textarea at bounding box center [970, 606] width 487 height 34
type textarea "Recurring Payment"
click at [1050, 545] on div "Custom Direct Debit" at bounding box center [987, 506] width 521 height 89
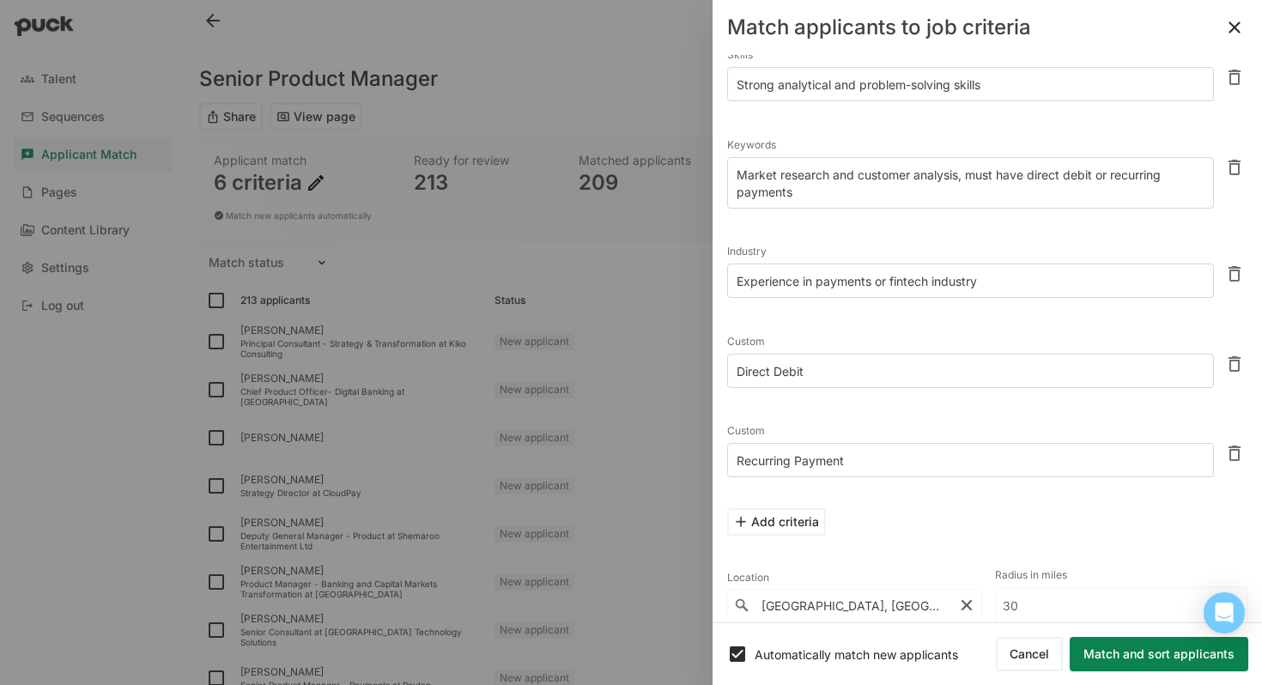
scroll to position [183, 0]
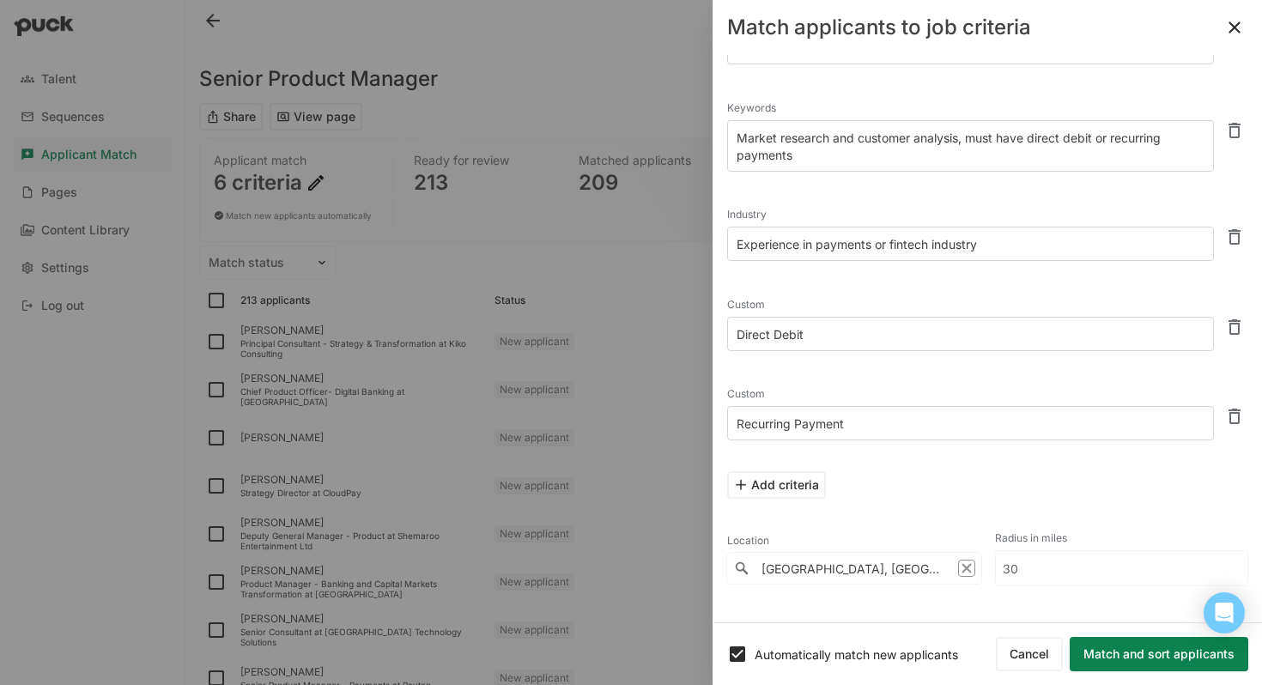
click at [969, 566] on icon "Clear" at bounding box center [966, 568] width 9 height 9
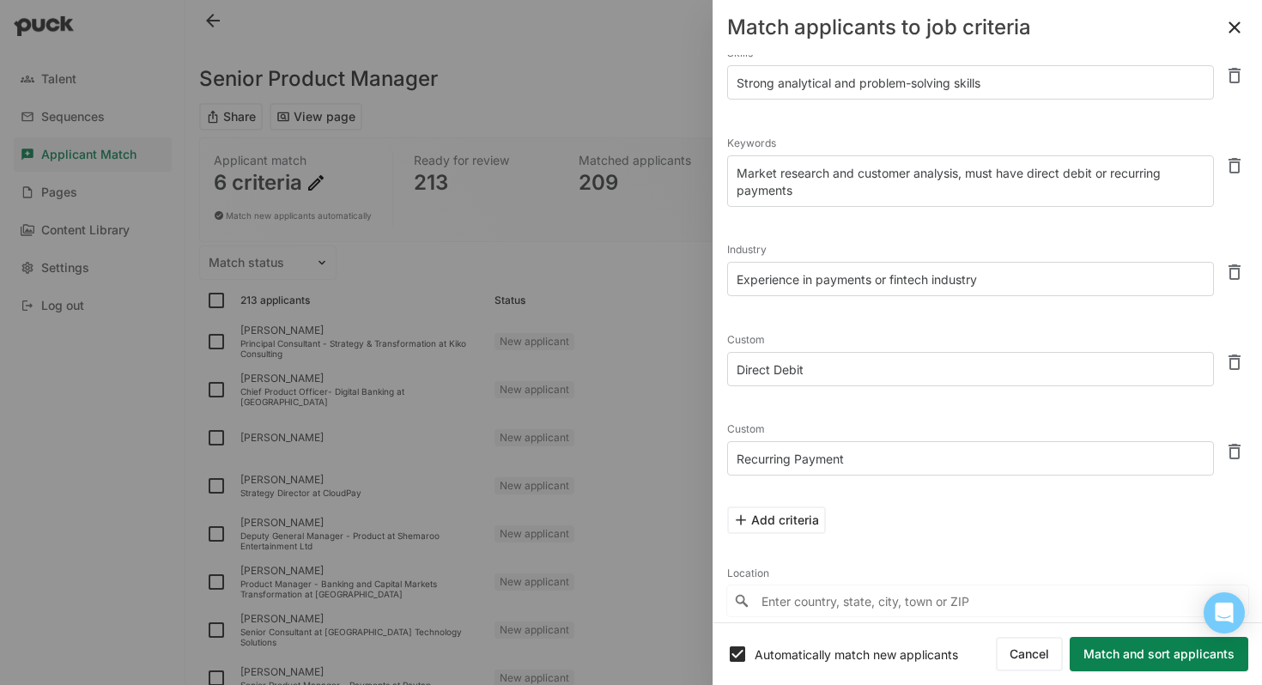
scroll to position [178, 0]
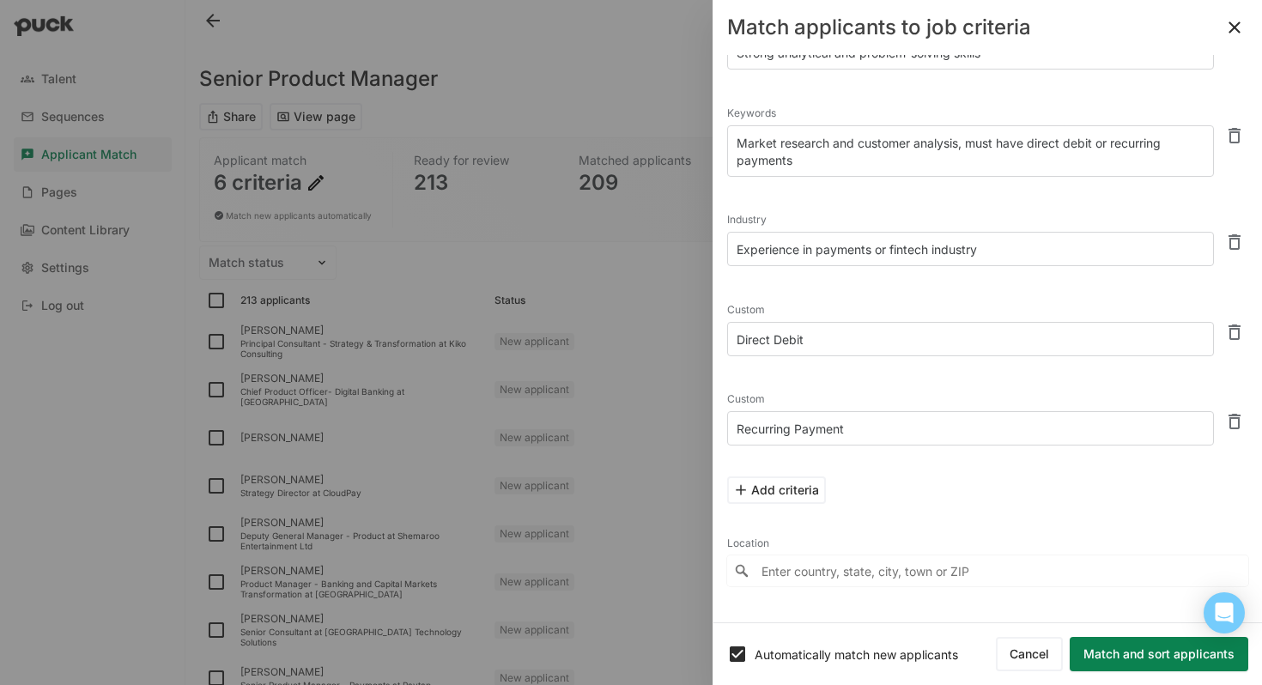
click at [892, 564] on input "Enter country, state, city, town or ZIP" at bounding box center [987, 571] width 521 height 31
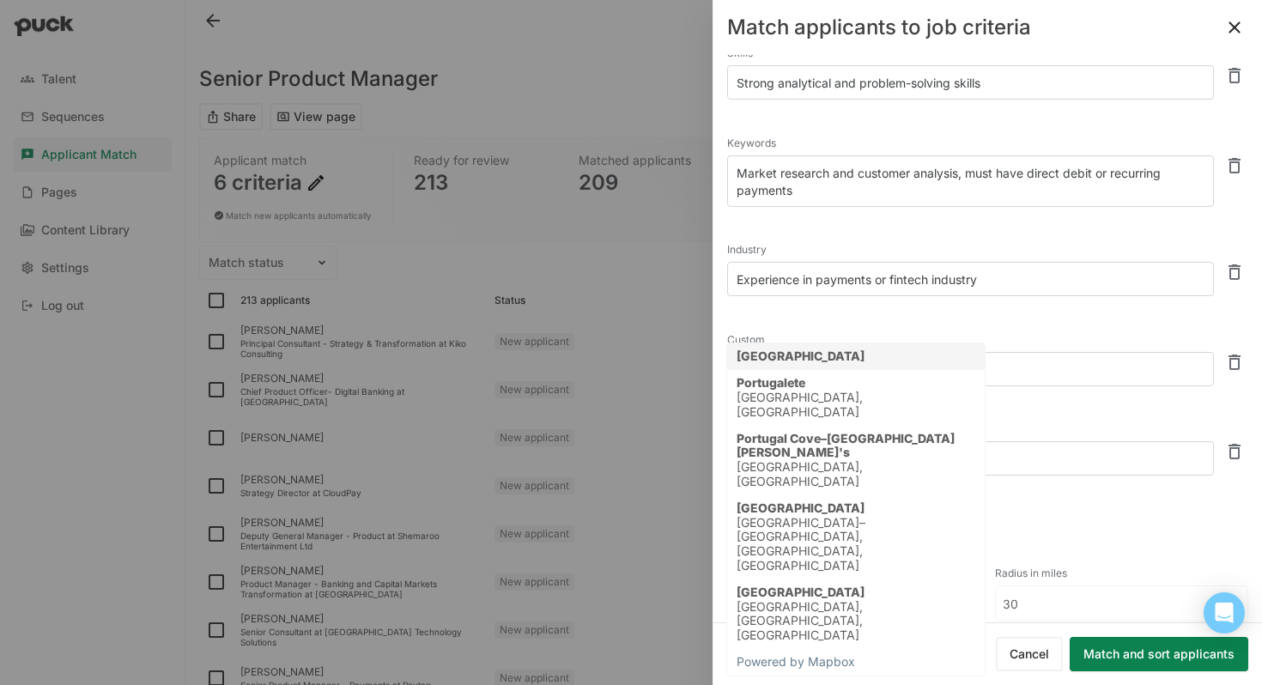
click at [841, 361] on div "Portugal" at bounding box center [856, 356] width 258 height 27
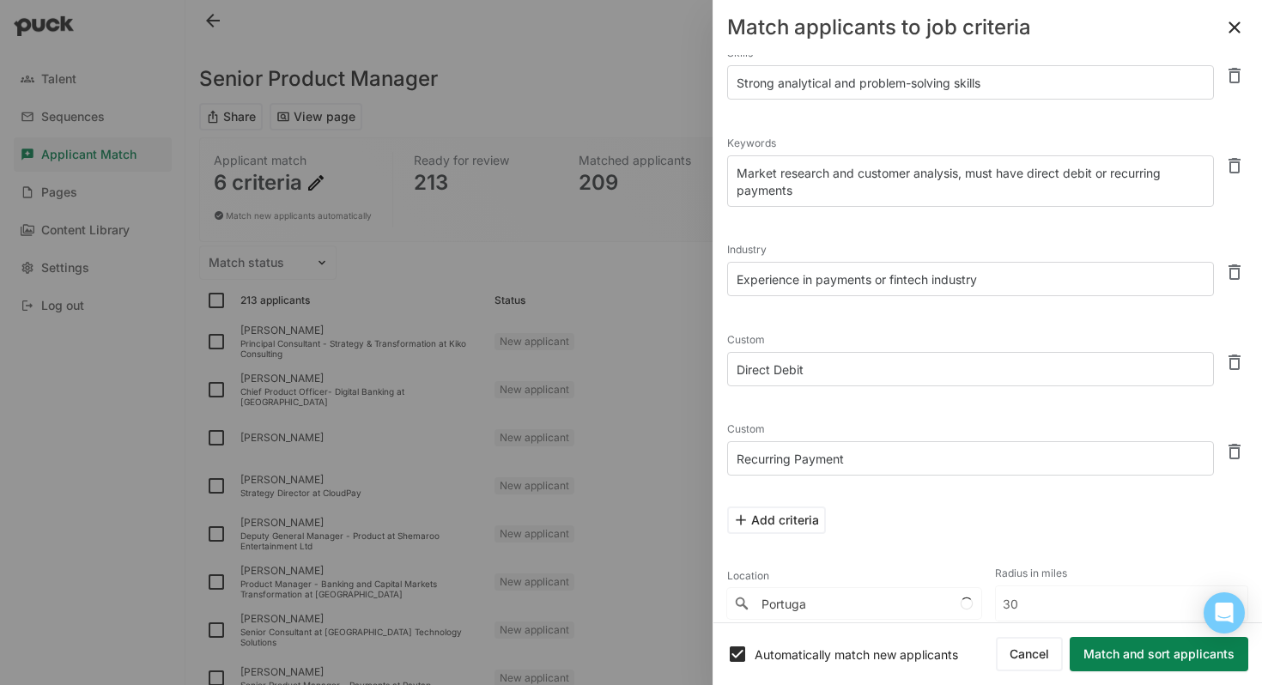
type input "Portugal"
click at [1139, 658] on button "Match and sort applicants" at bounding box center [1159, 654] width 179 height 34
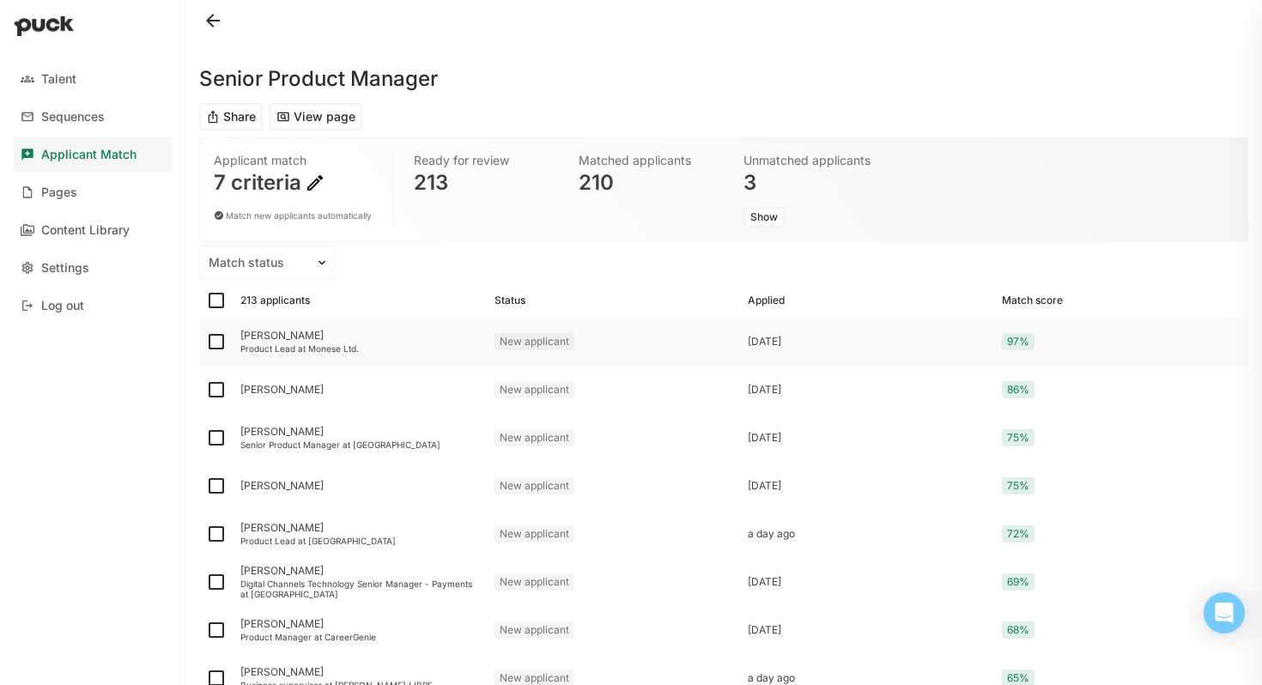
click at [273, 333] on div "Jennifer Le" at bounding box center [360, 336] width 240 height 12
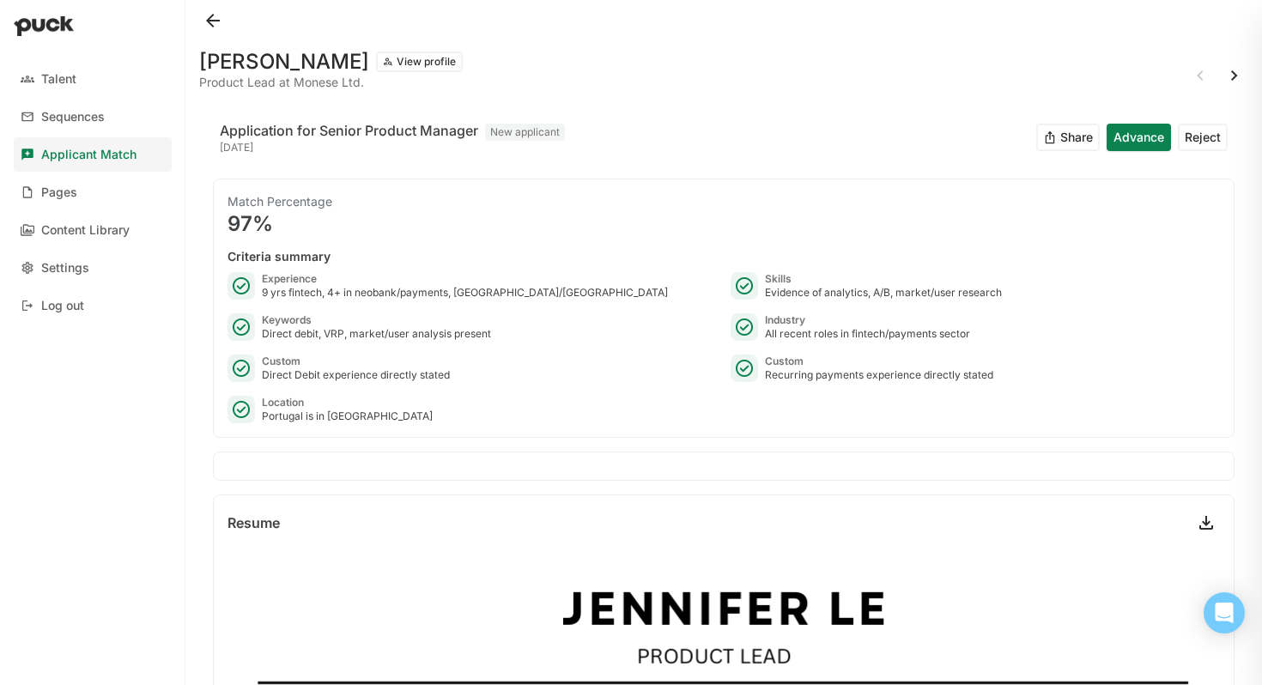
click at [1232, 78] on button at bounding box center [1234, 75] width 27 height 27
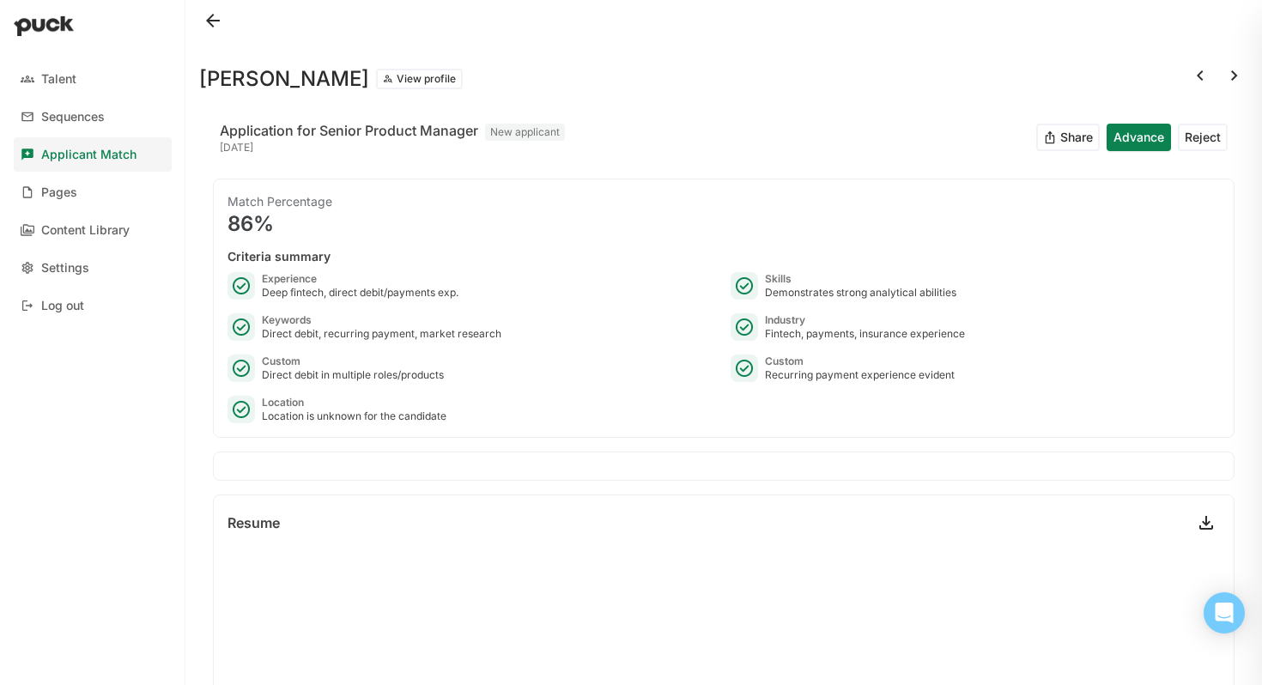
click at [1237, 78] on button at bounding box center [1234, 75] width 27 height 27
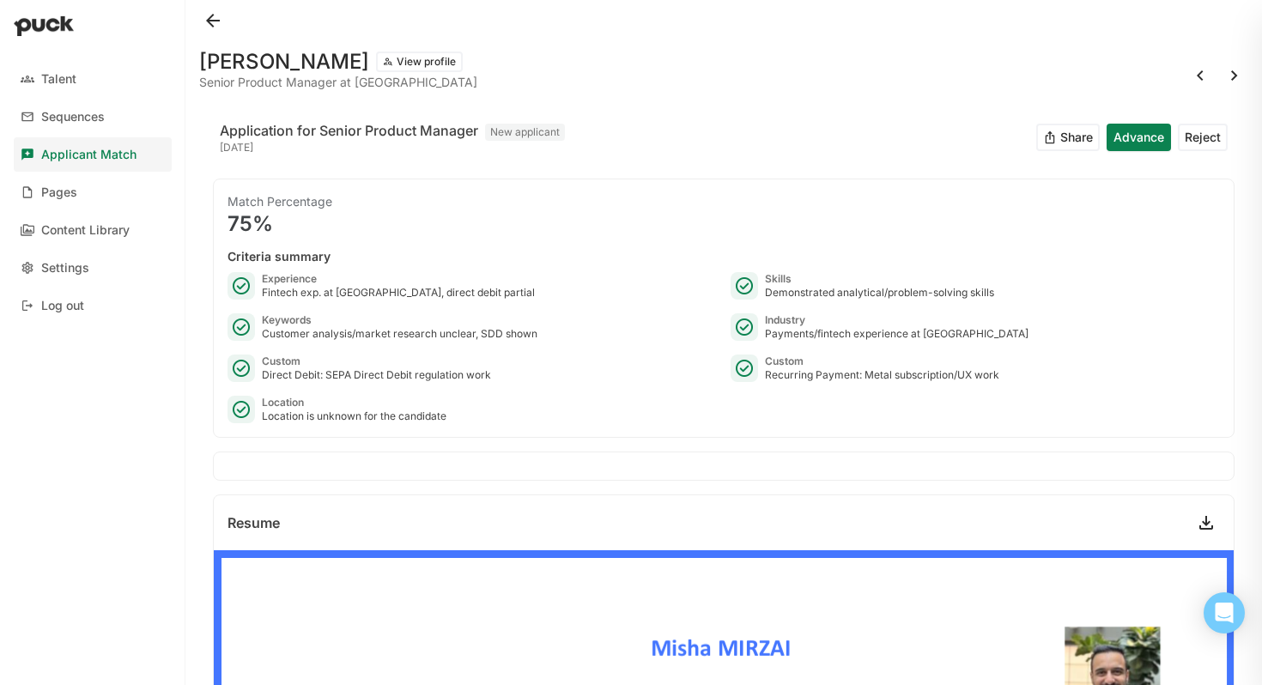
click at [1230, 77] on button at bounding box center [1234, 75] width 27 height 27
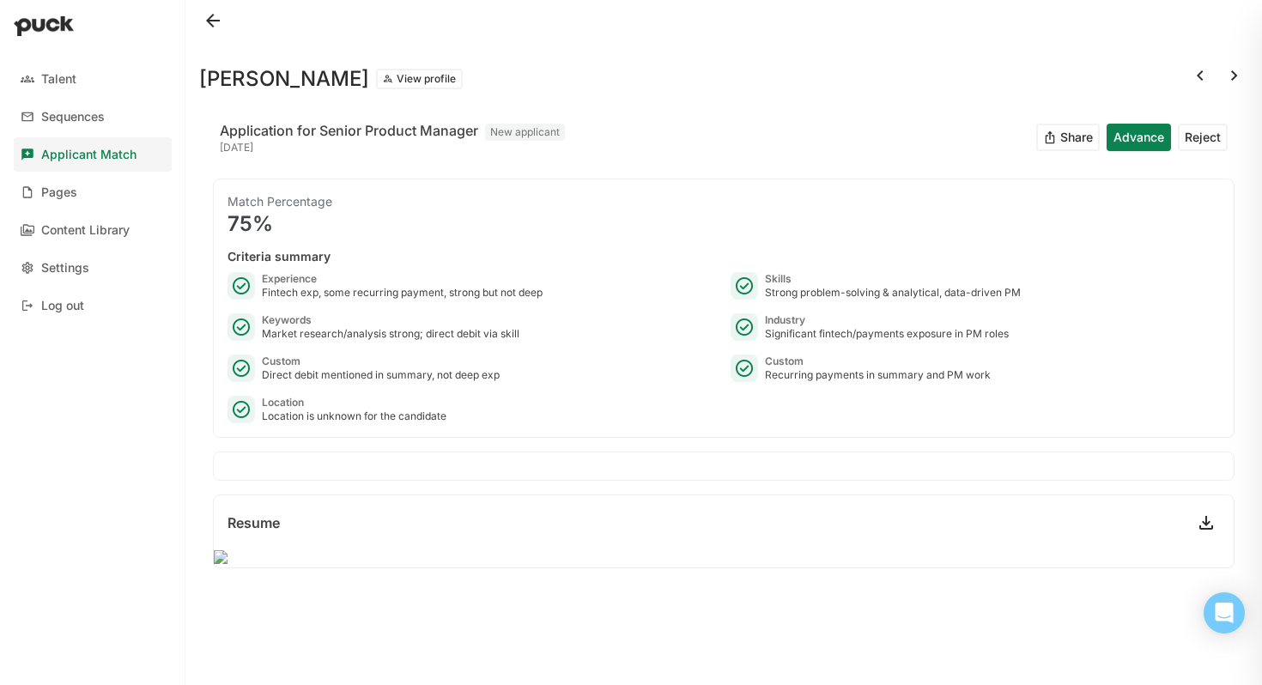
click at [1237, 75] on button at bounding box center [1234, 75] width 27 height 27
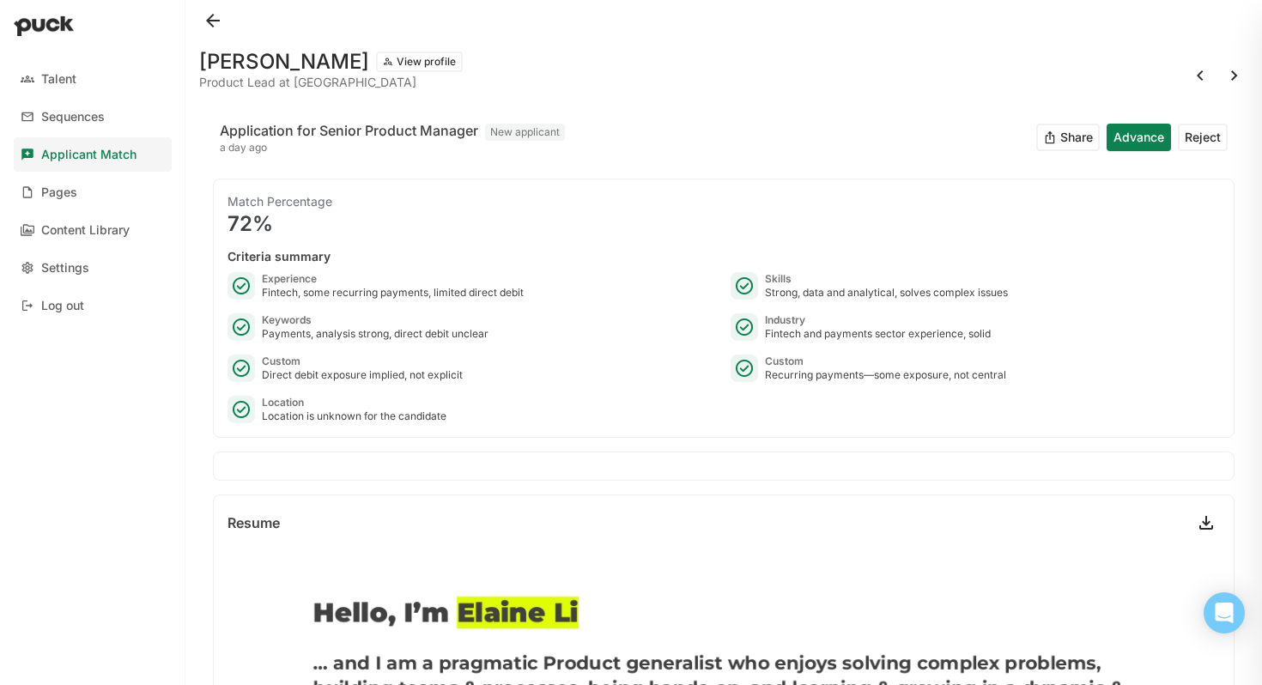
click at [1238, 79] on button at bounding box center [1234, 75] width 27 height 27
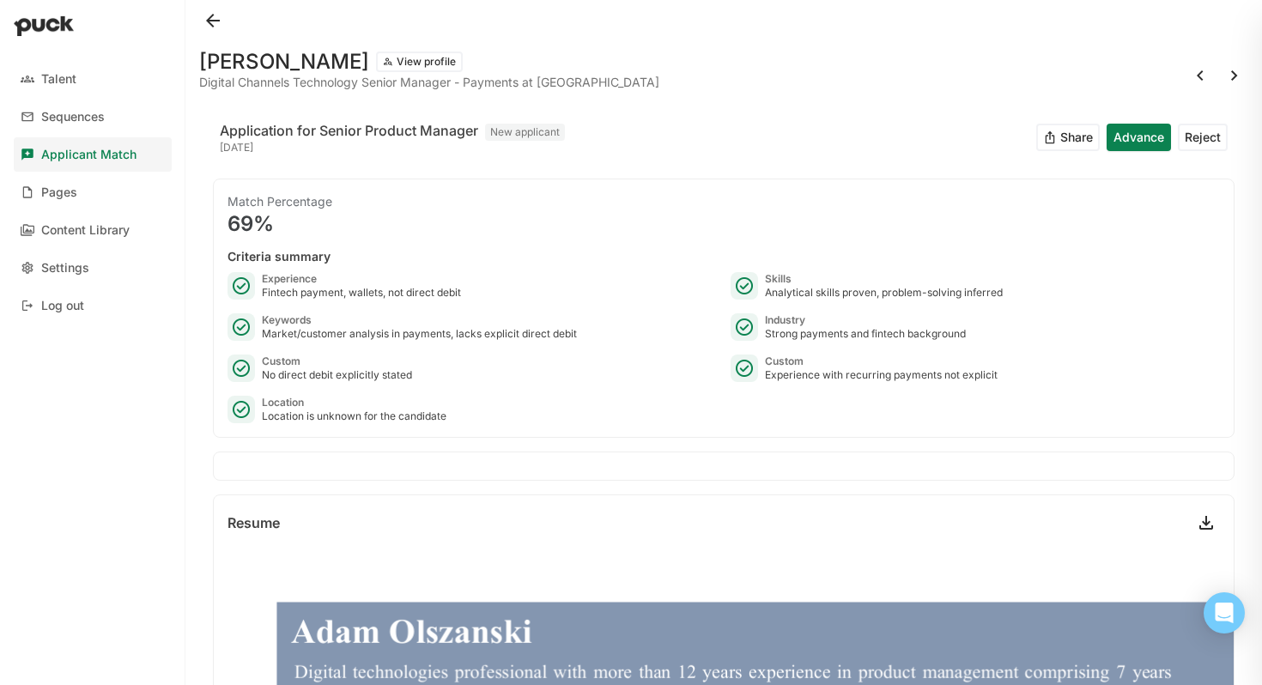
click at [1228, 76] on button at bounding box center [1234, 75] width 27 height 27
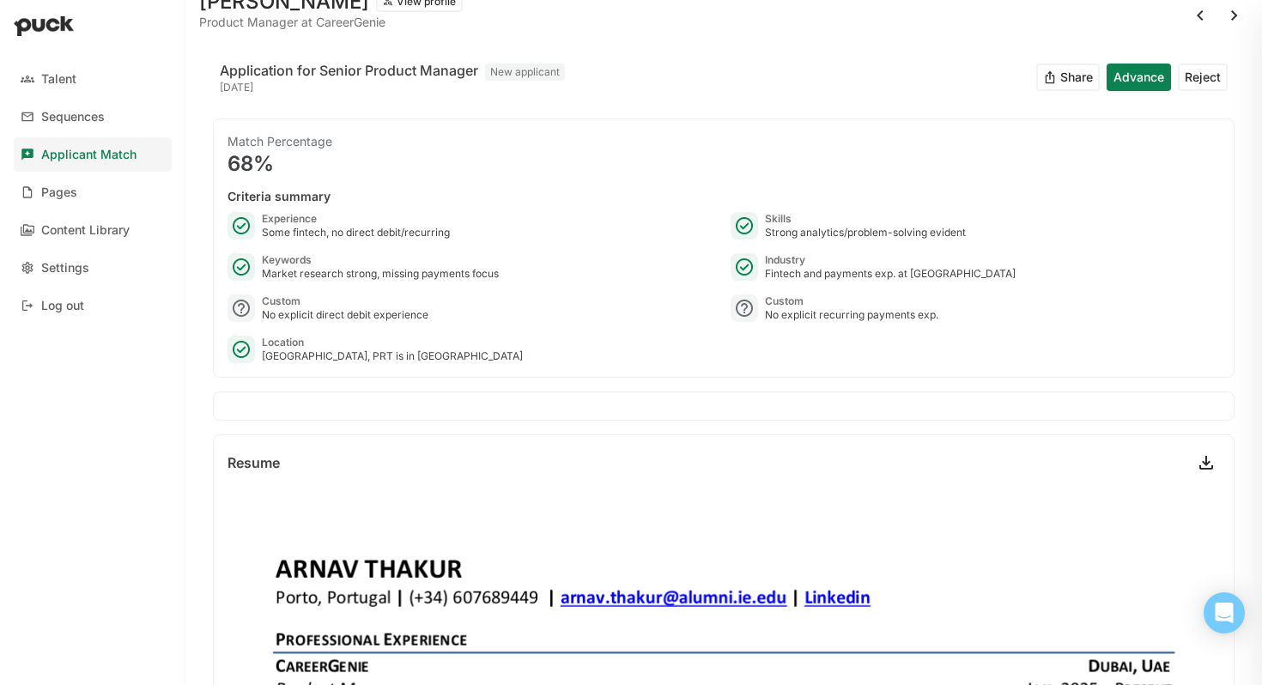
scroll to position [58, 0]
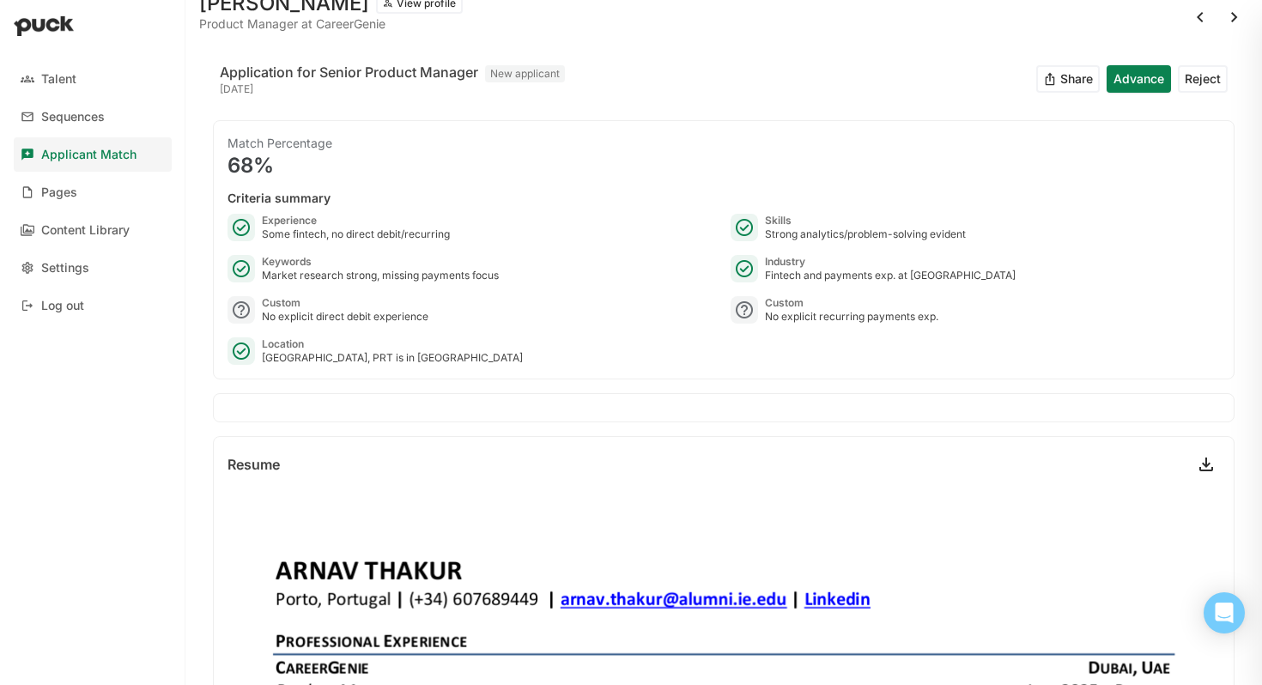
click at [1232, 22] on button at bounding box center [1234, 16] width 27 height 27
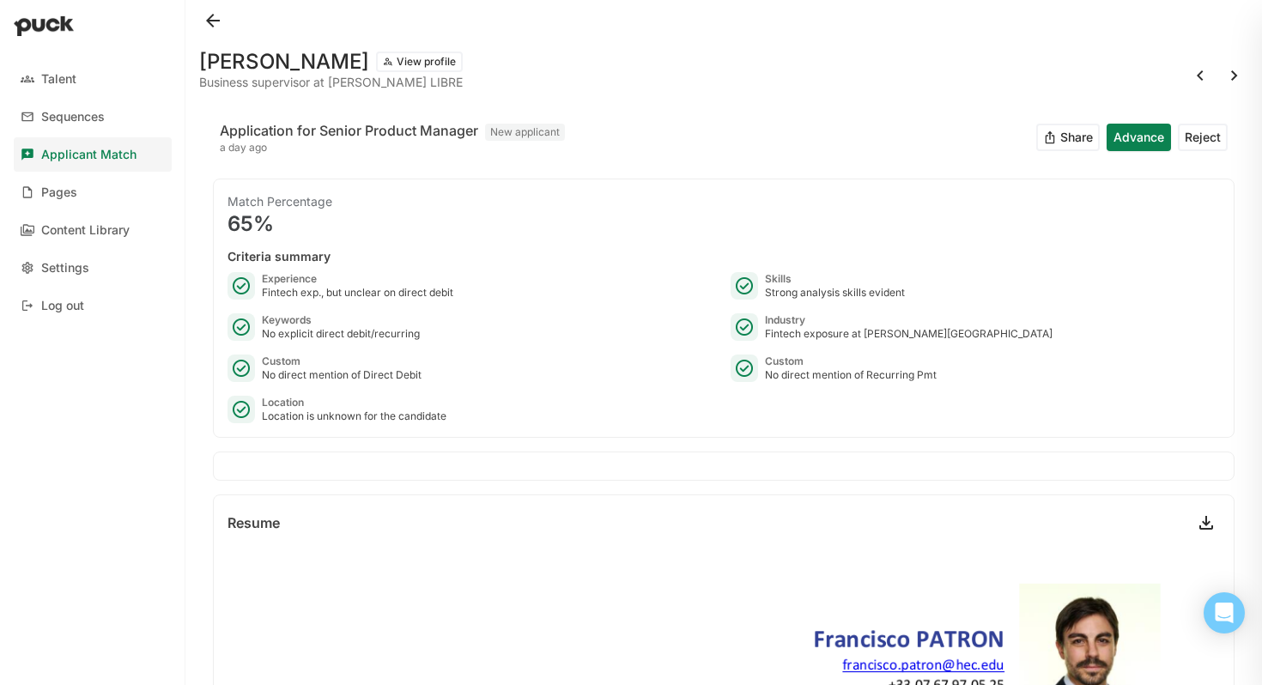
click at [1237, 70] on button at bounding box center [1234, 75] width 27 height 27
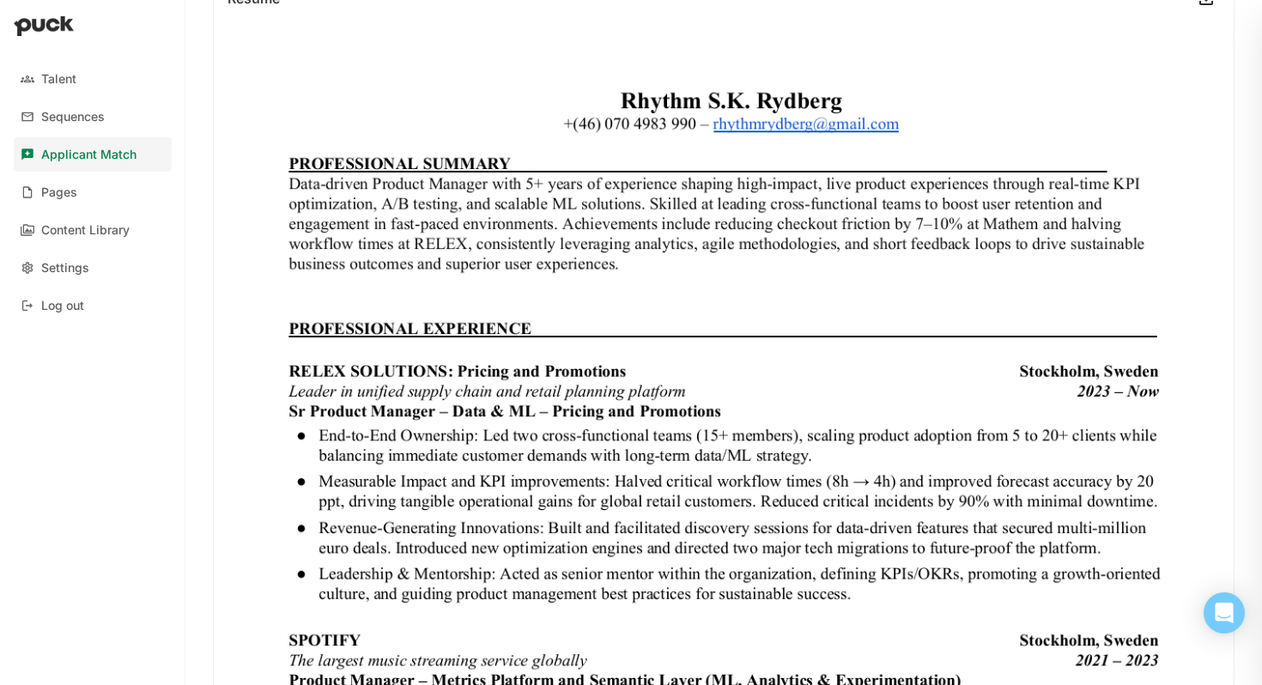
scroll to position [285, 0]
